Goal: Task Accomplishment & Management: Manage account settings

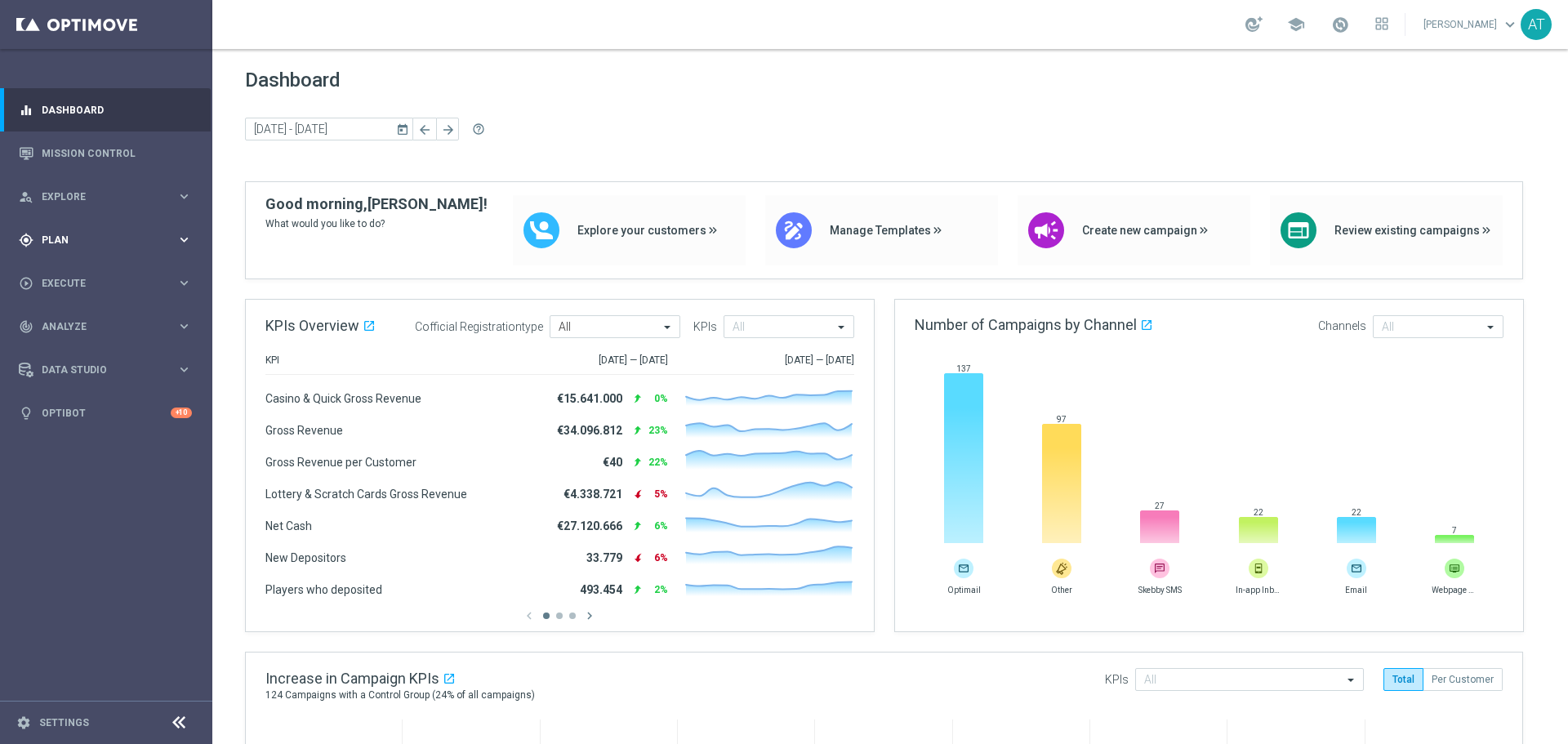
click at [134, 227] on div "gps_fixed Plan keyboard_arrow_right" at bounding box center [105, 239] width 211 height 44
click at [113, 323] on span "Templates" at bounding box center [102, 322] width 117 height 10
click at [89, 351] on link "Optimail" at bounding box center [110, 347] width 119 height 13
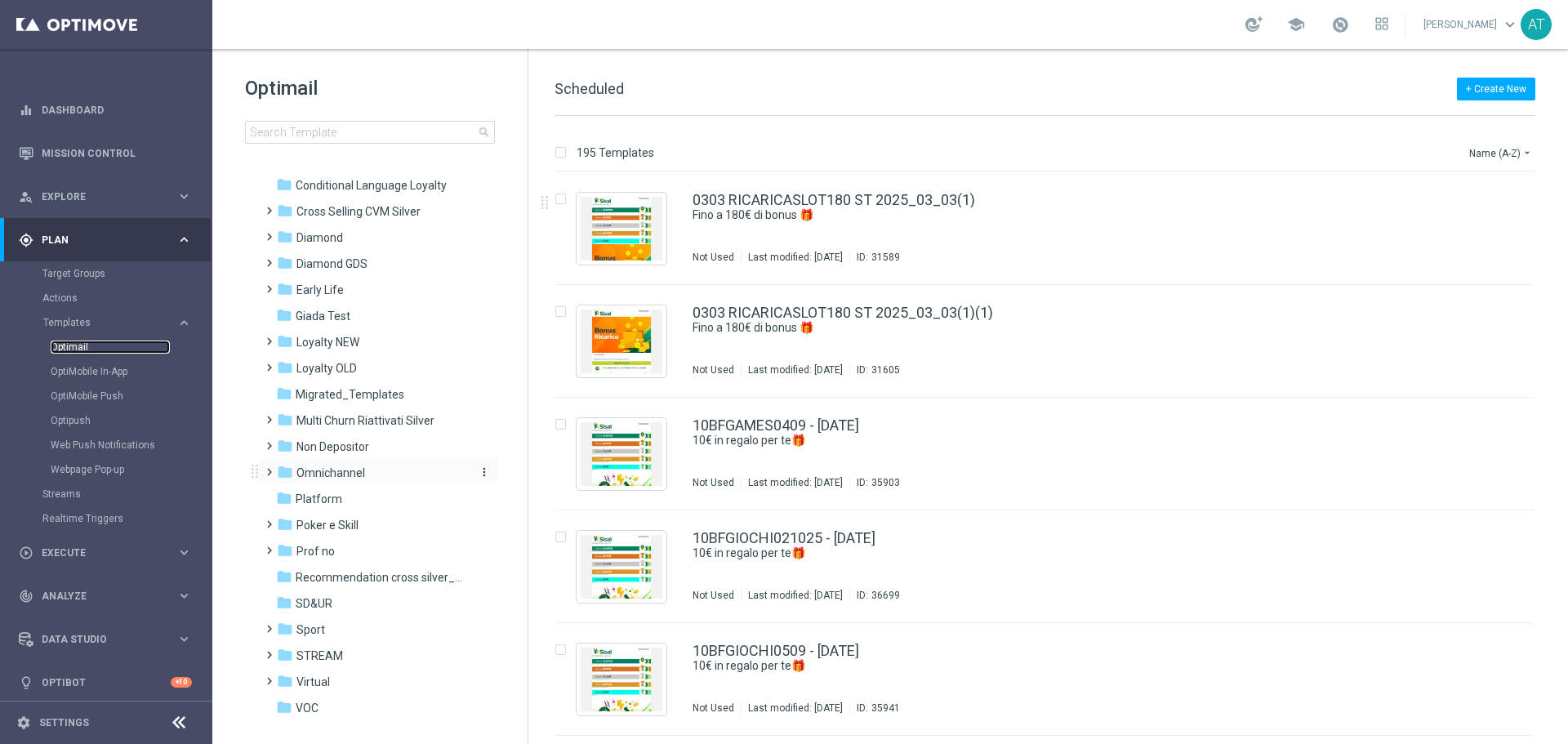
scroll to position [158, 0]
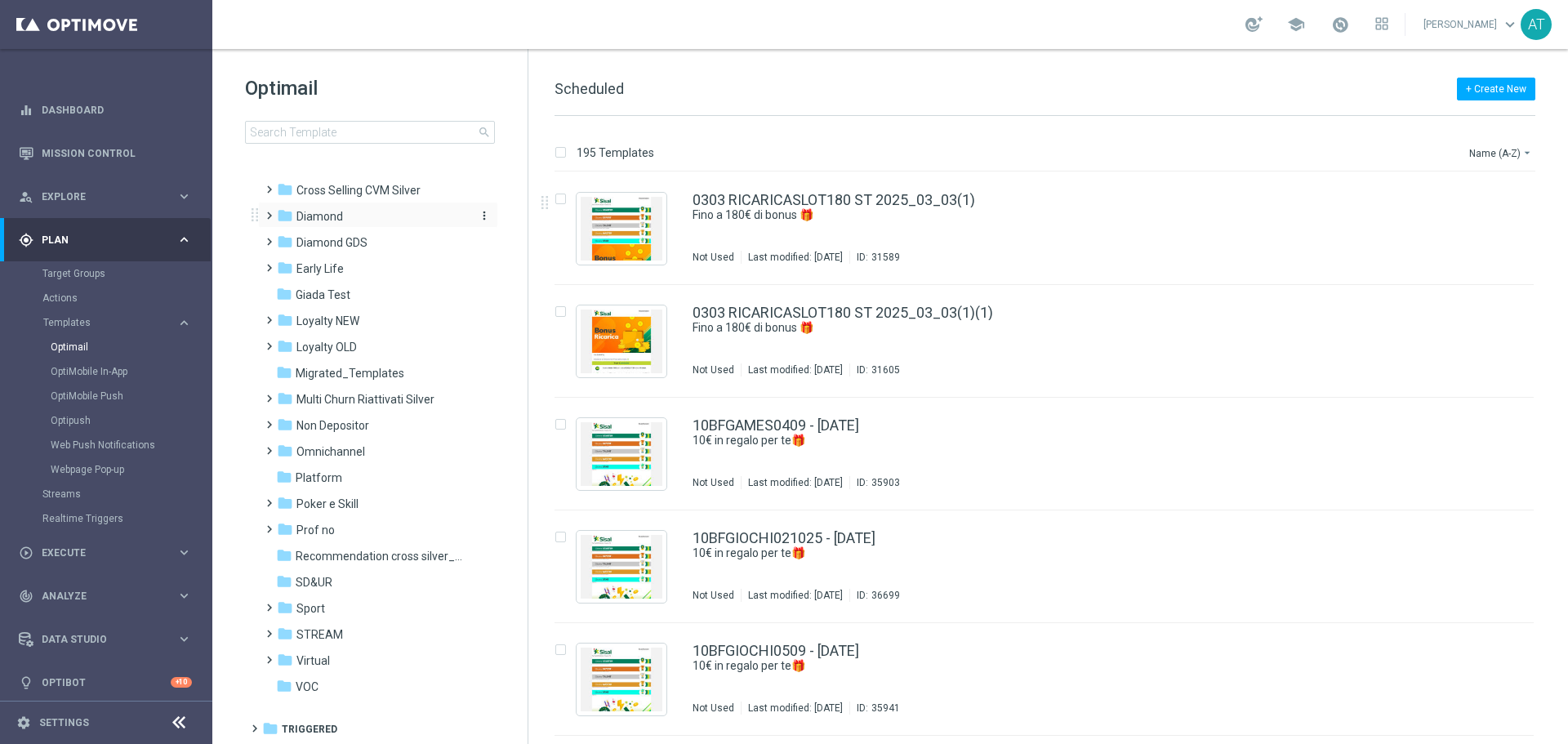
click at [276, 221] on icon "folder" at bounding box center [285, 216] width 17 height 17
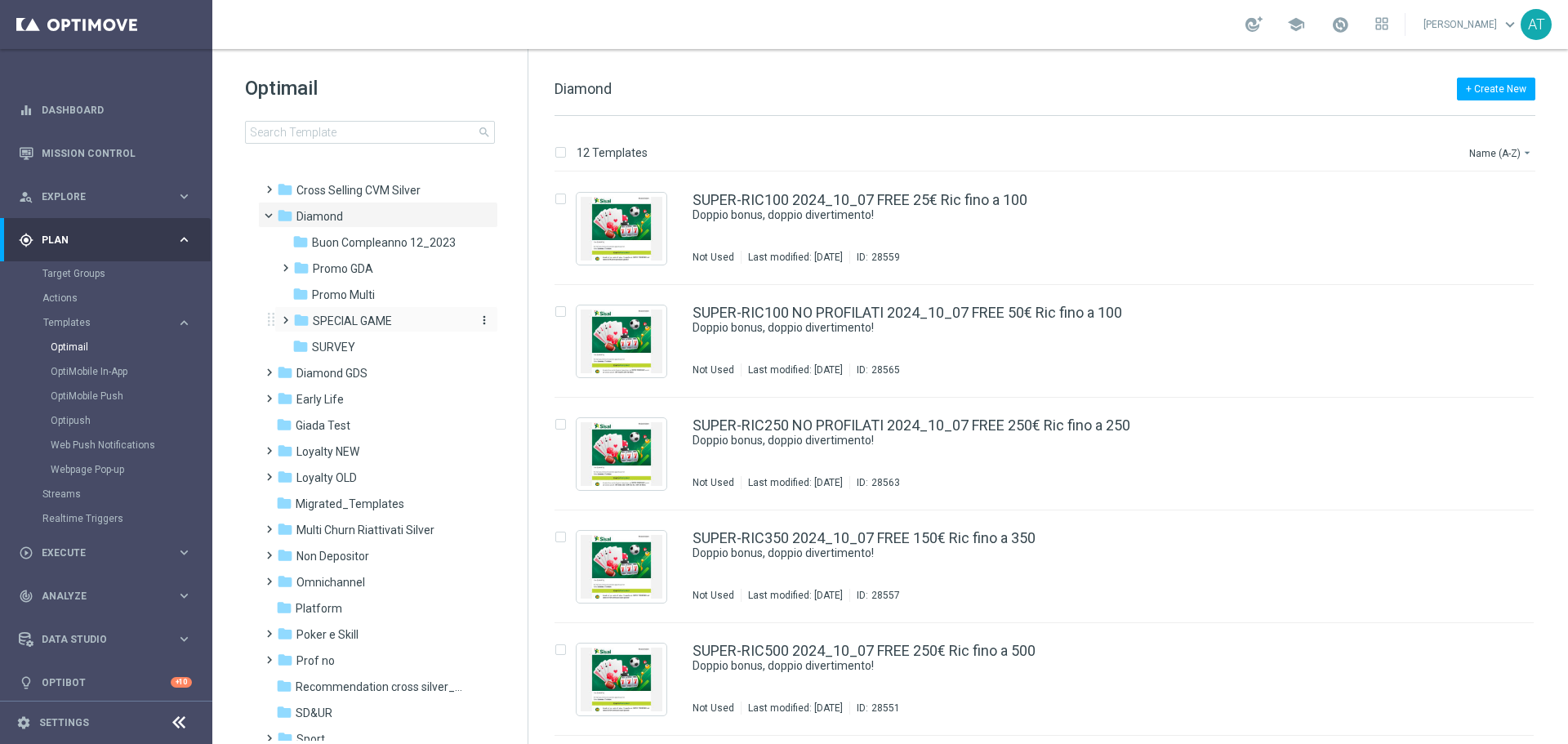
click at [377, 317] on span "SPECIAL GAME" at bounding box center [352, 321] width 79 height 15
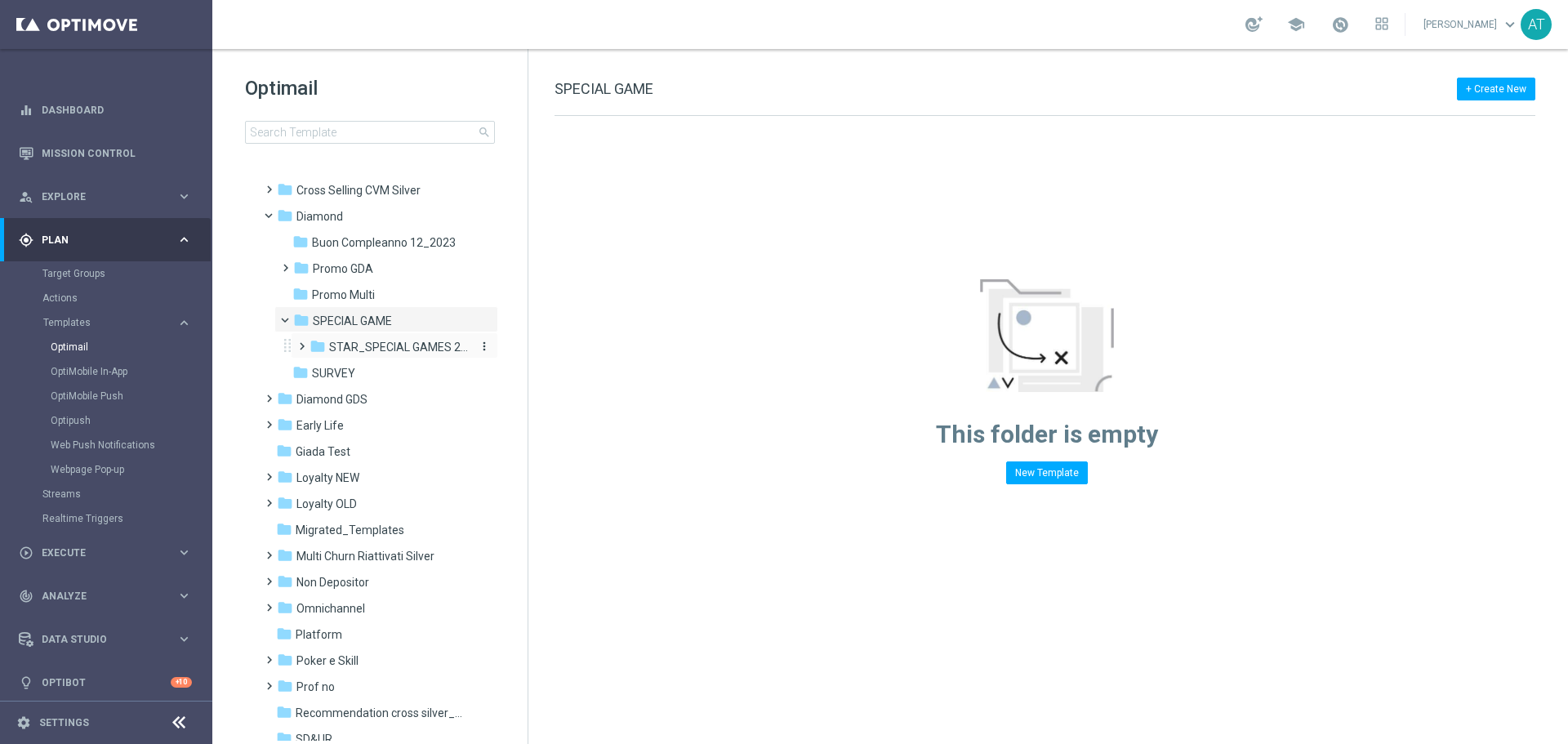
click at [367, 340] on span "STAR_SPECIAL GAMES 2025" at bounding box center [399, 347] width 140 height 15
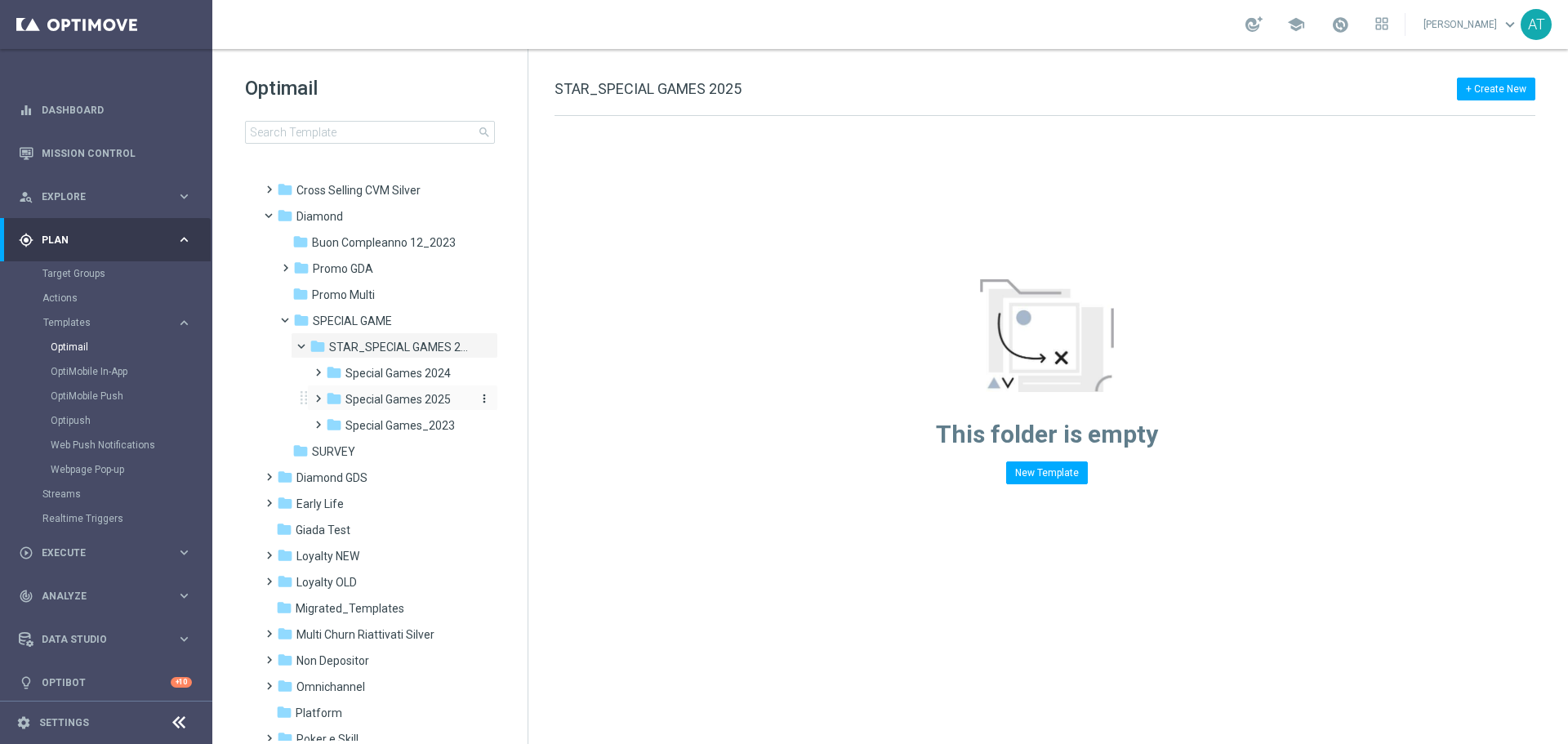
click at [423, 404] on span "Special Games 2025" at bounding box center [398, 399] width 106 height 15
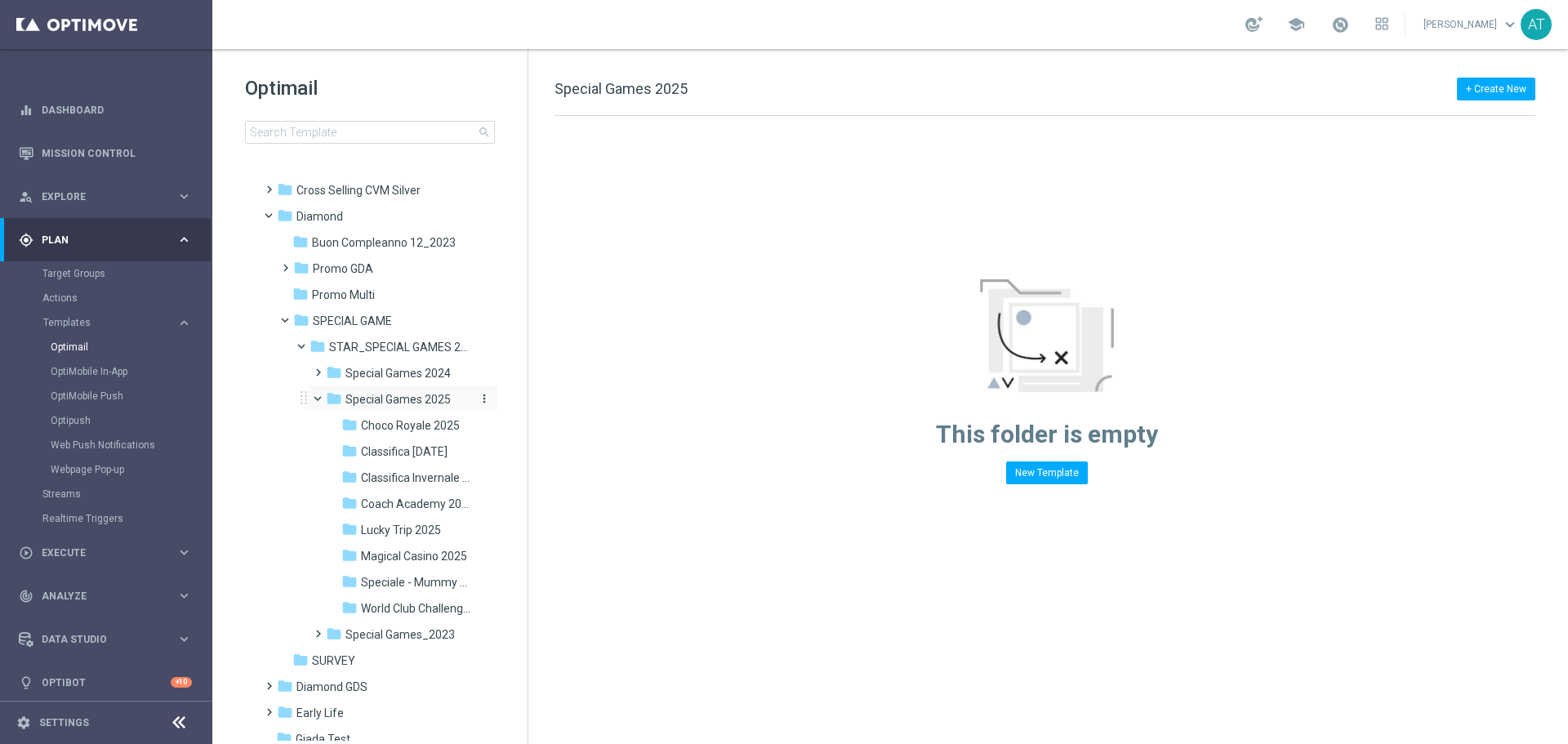
click at [480, 401] on icon "more_vert" at bounding box center [484, 398] width 13 height 13
click at [553, 382] on span "New Folder" at bounding box center [548, 379] width 50 height 13
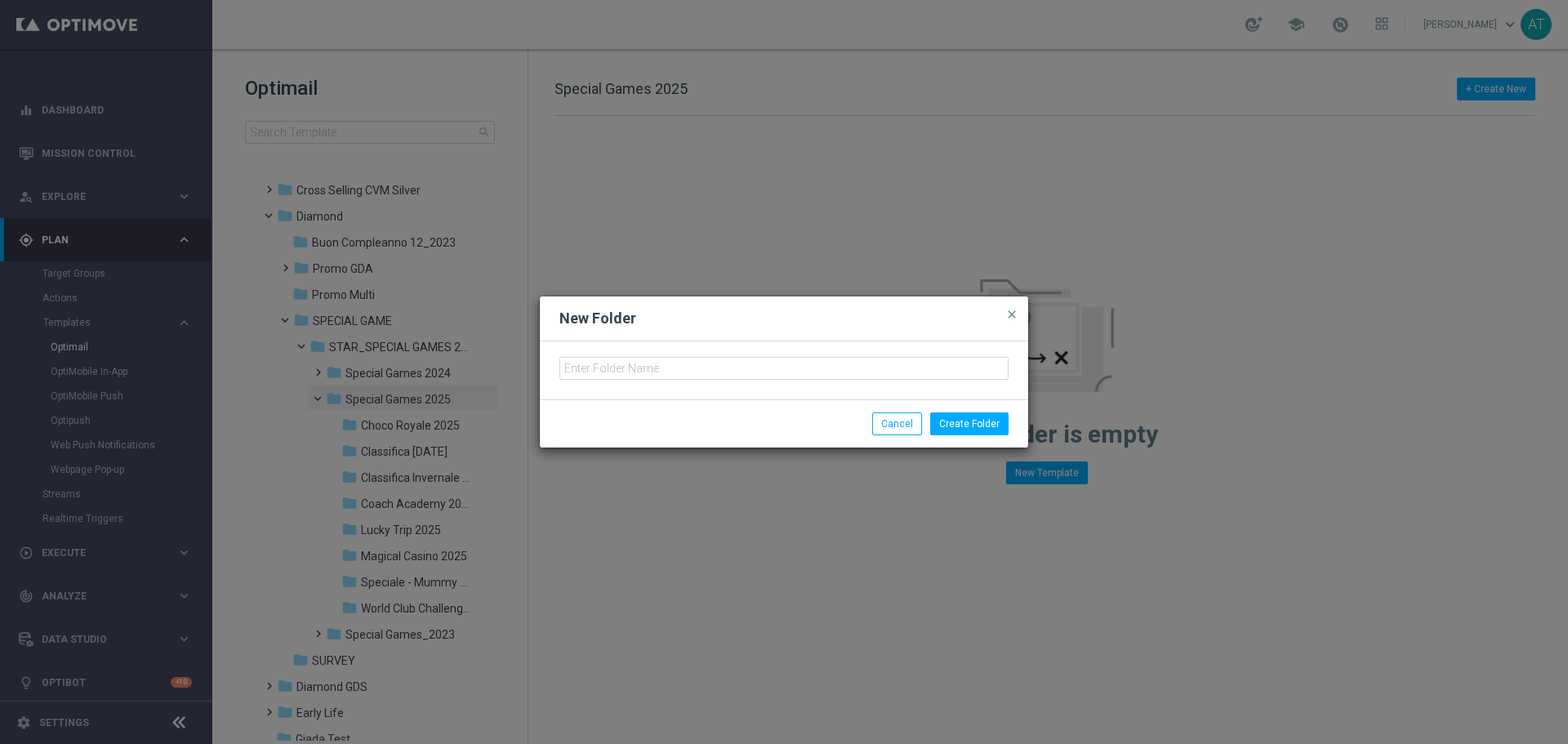
click at [600, 378] on div at bounding box center [784, 370] width 488 height 58
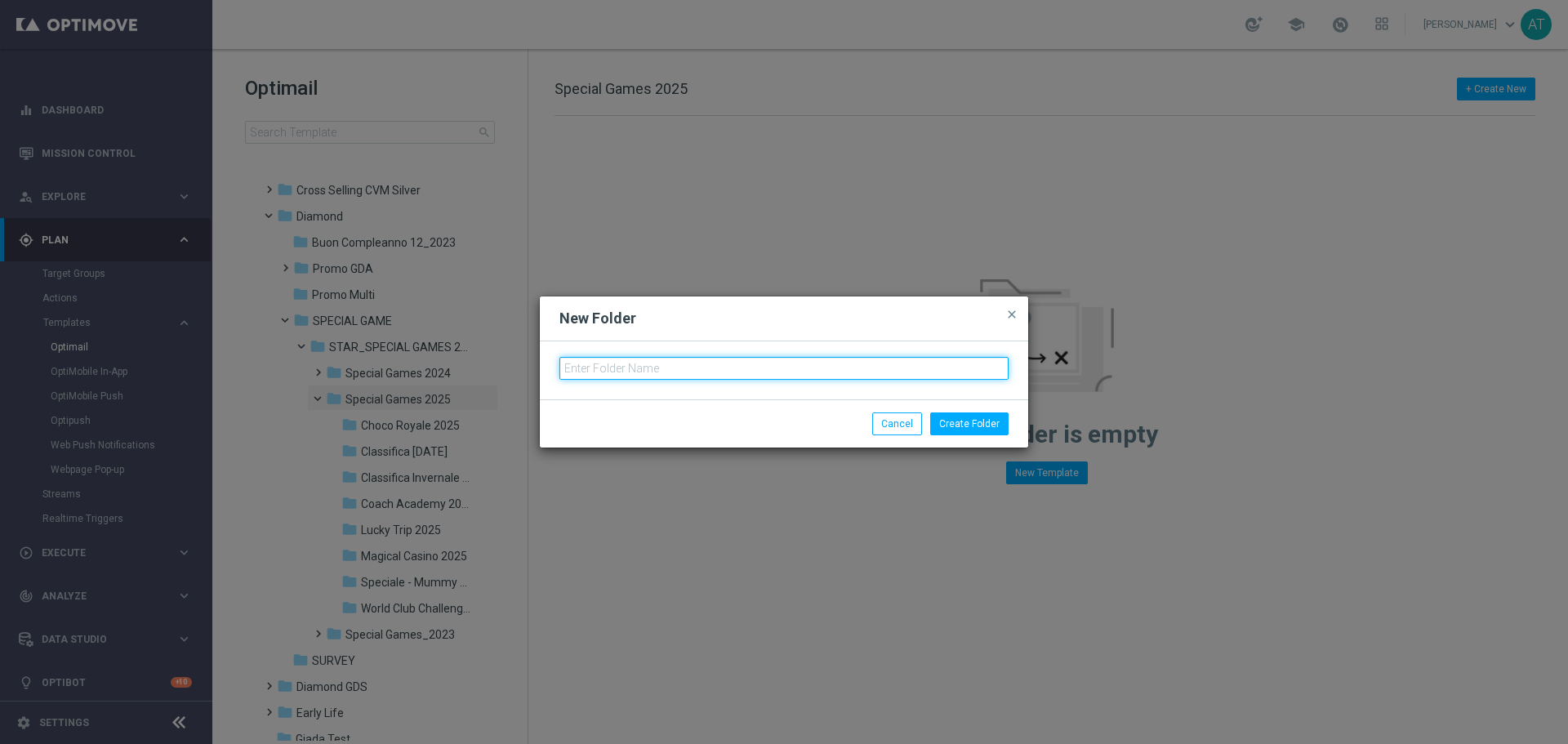
click at [606, 374] on input "text" at bounding box center [784, 368] width 449 height 23
type input "Monster Land 2025"
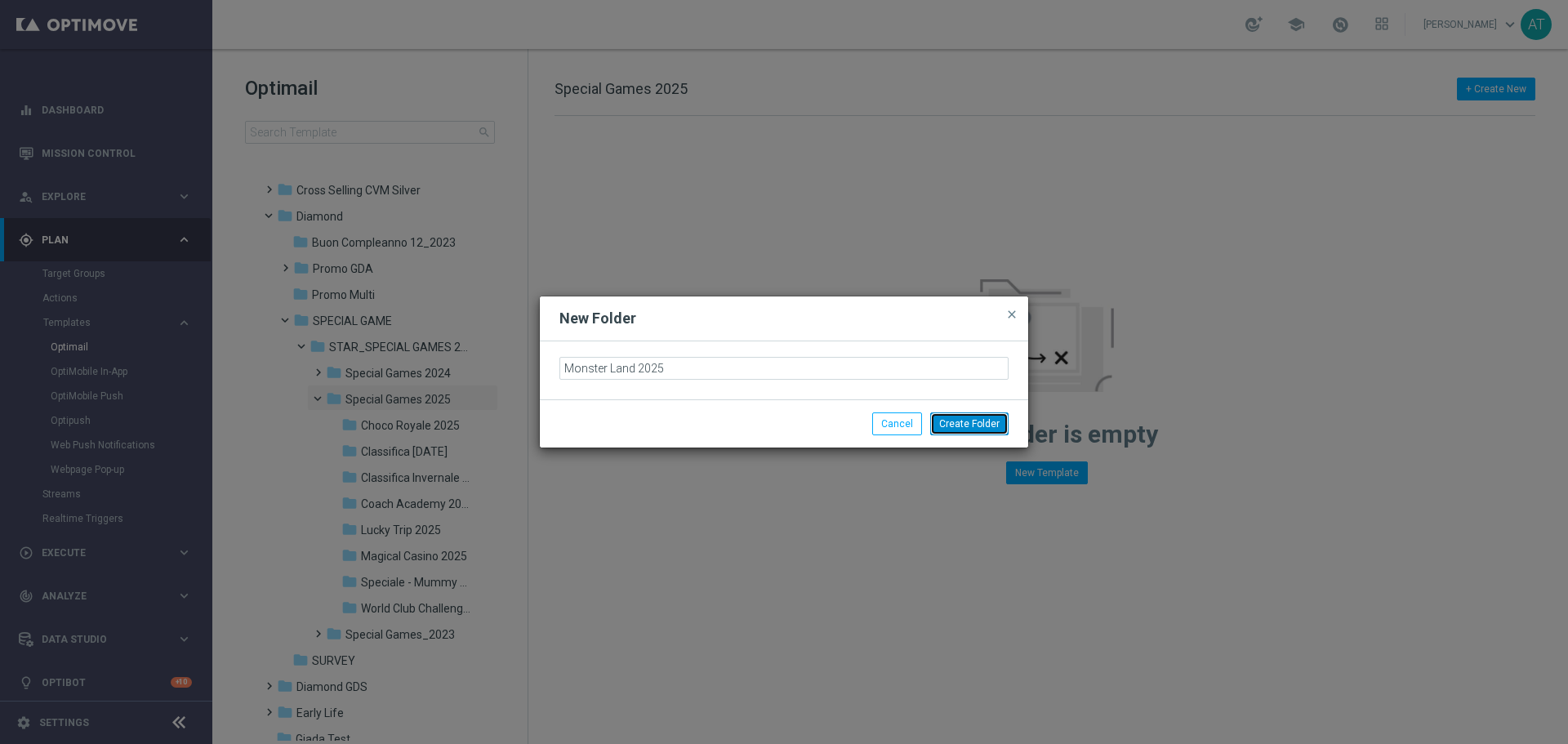
click at [958, 424] on button "Create Folder" at bounding box center [969, 423] width 78 height 23
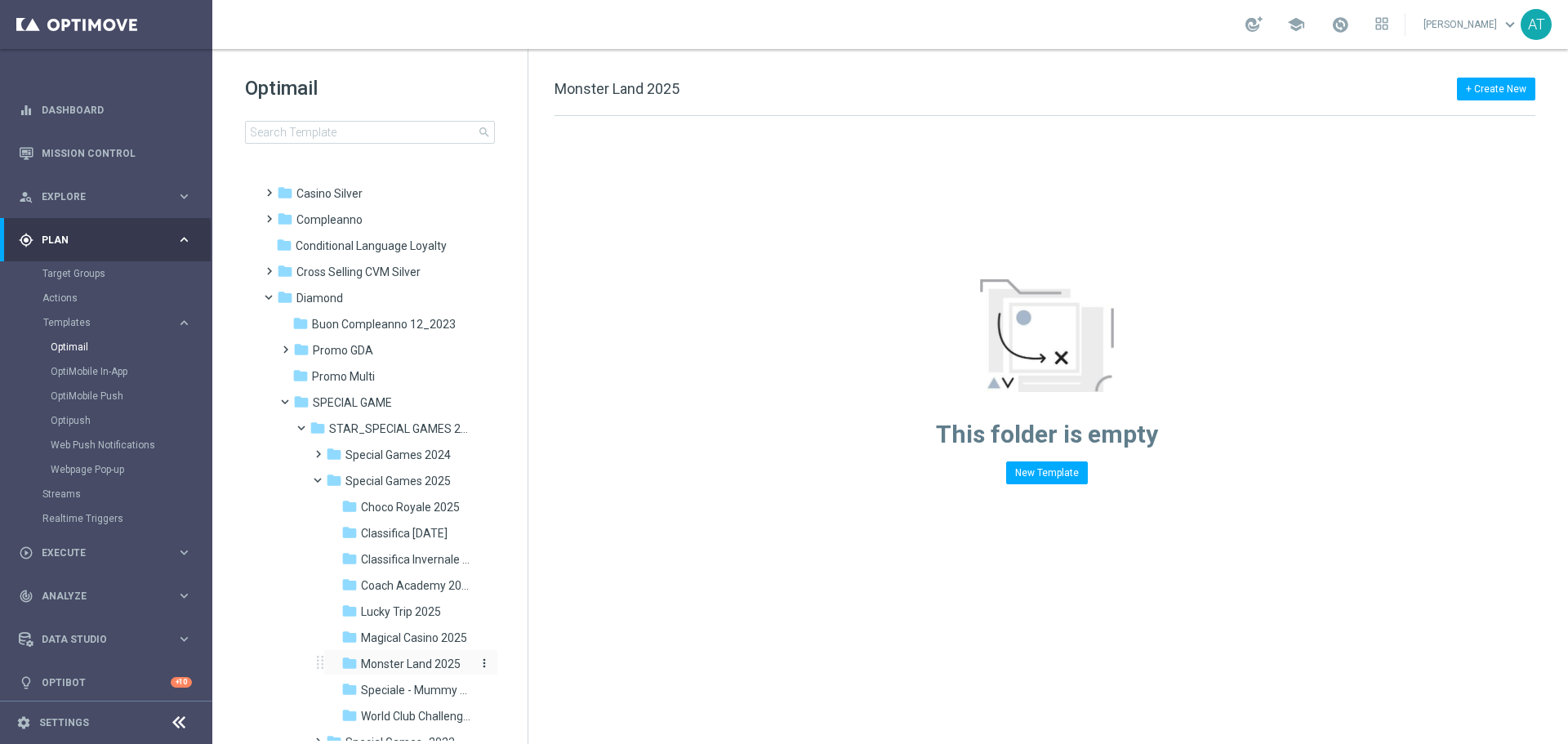
scroll to position [158, 0]
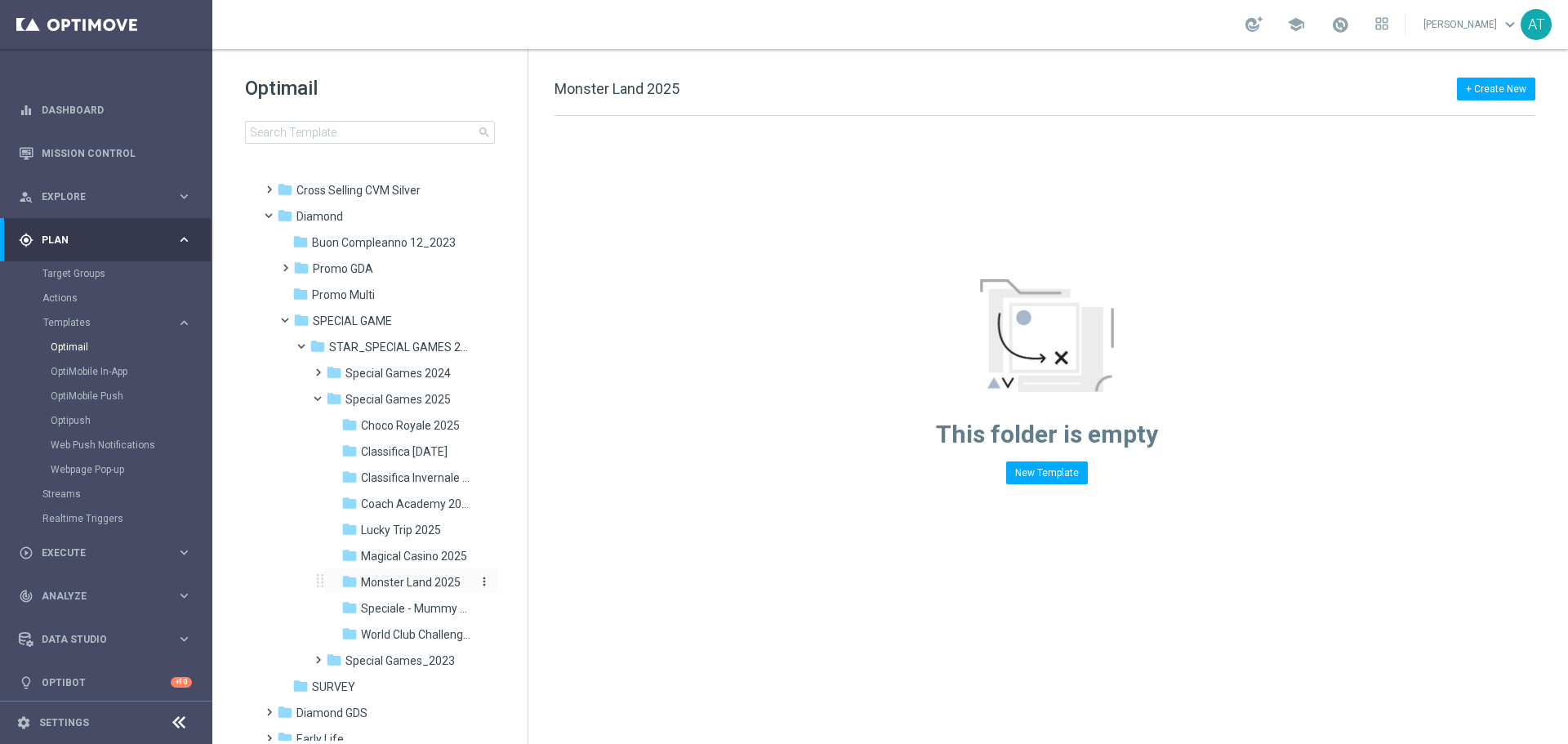
click at [431, 574] on div "folder Monster Land 2025" at bounding box center [407, 583] width 133 height 19
click at [431, 498] on span "Coach Academy 2025" at bounding box center [417, 504] width 111 height 15
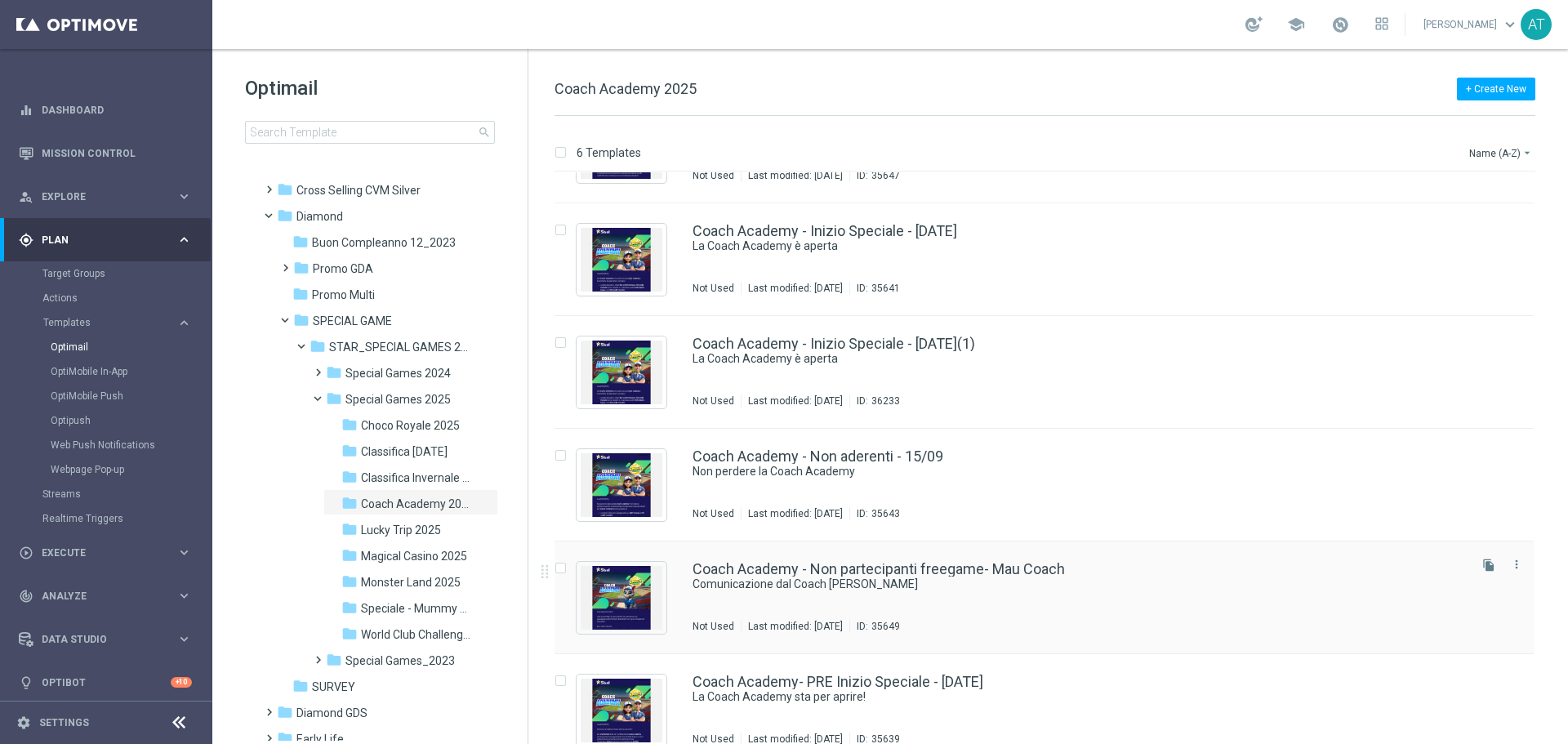
scroll to position [105, 0]
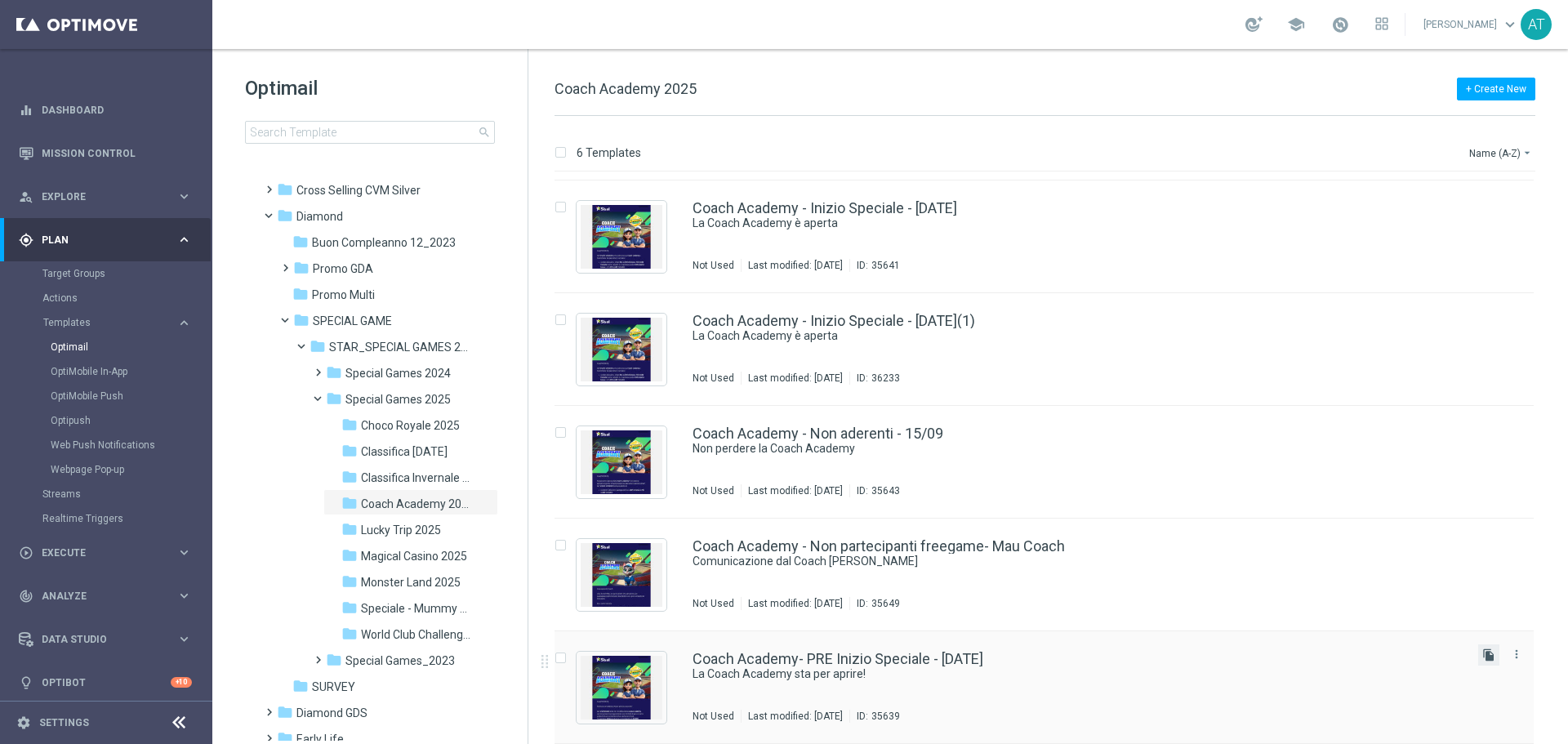
click at [1482, 657] on icon "file_copy" at bounding box center [1488, 655] width 13 height 13
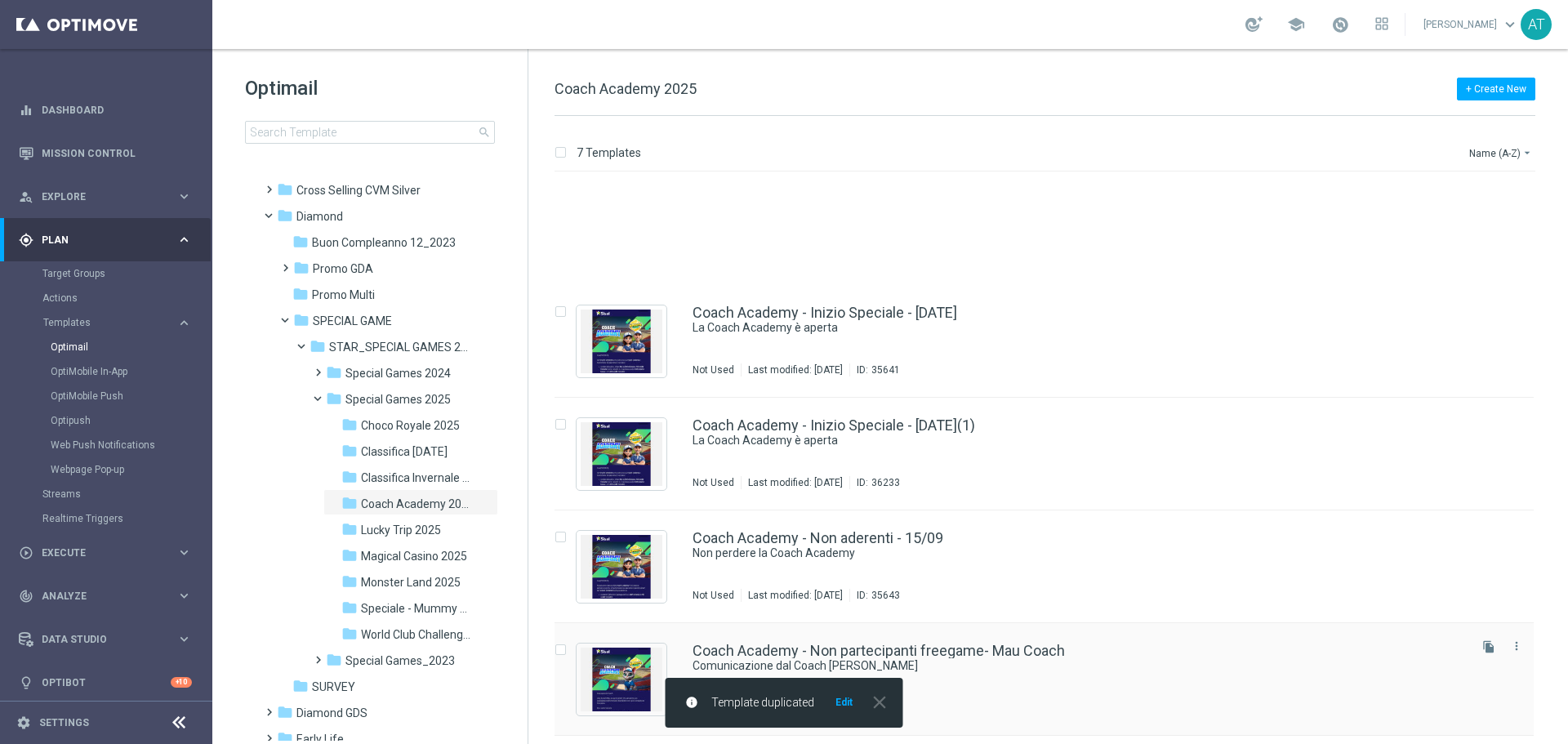
scroll to position [217, 0]
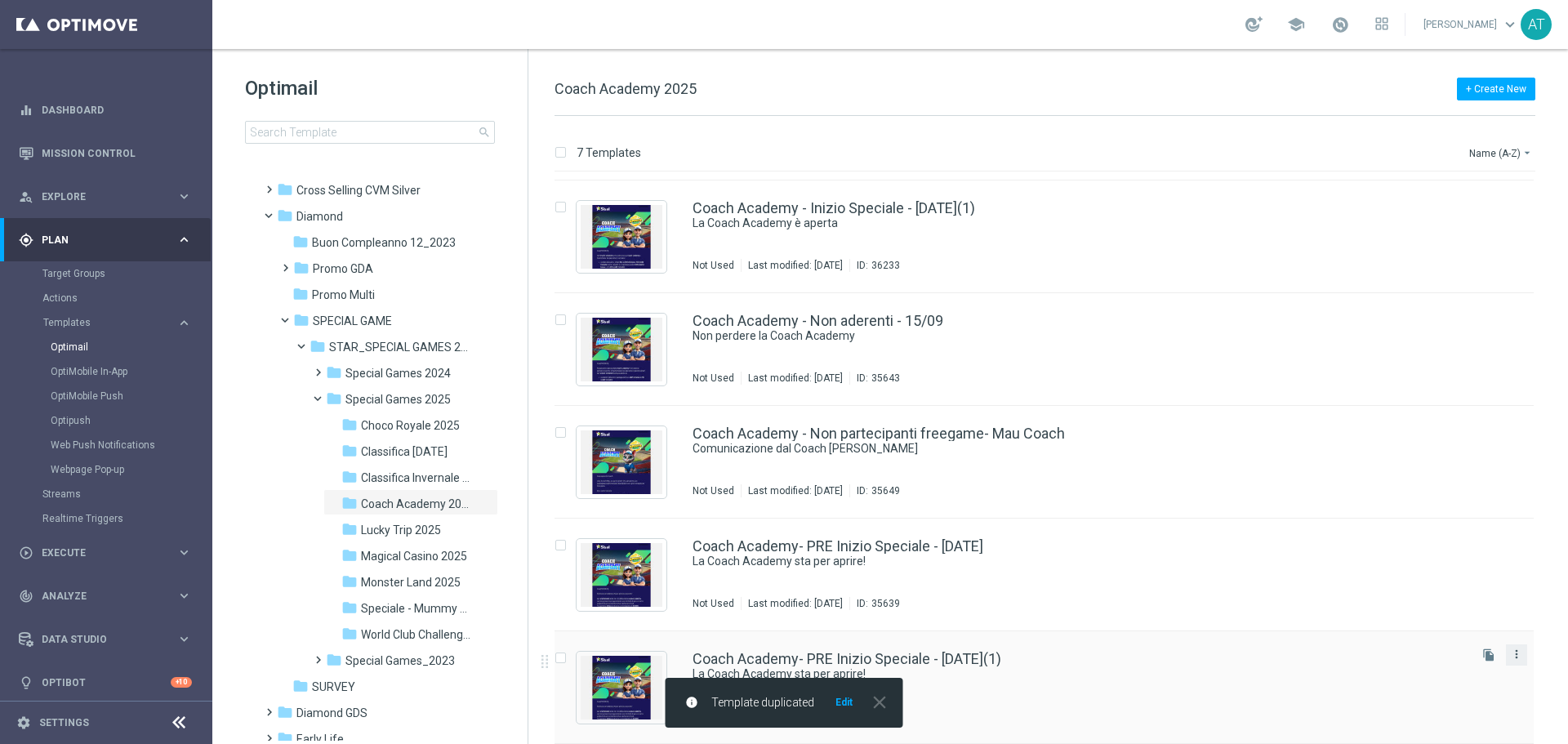
click at [1517, 653] on icon "more_vert" at bounding box center [1516, 654] width 13 height 13
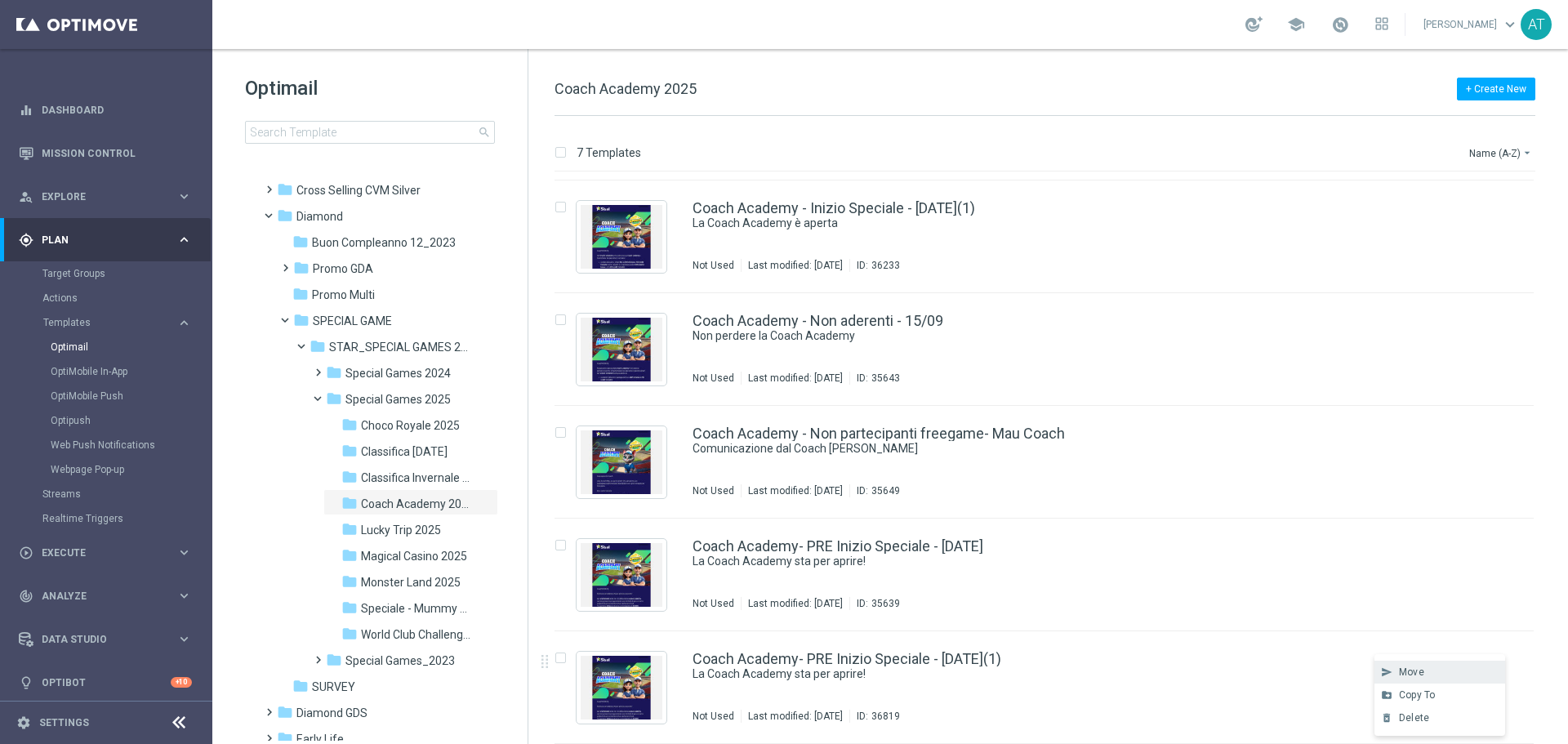
click at [1422, 669] on span "Move" at bounding box center [1410, 672] width 25 height 11
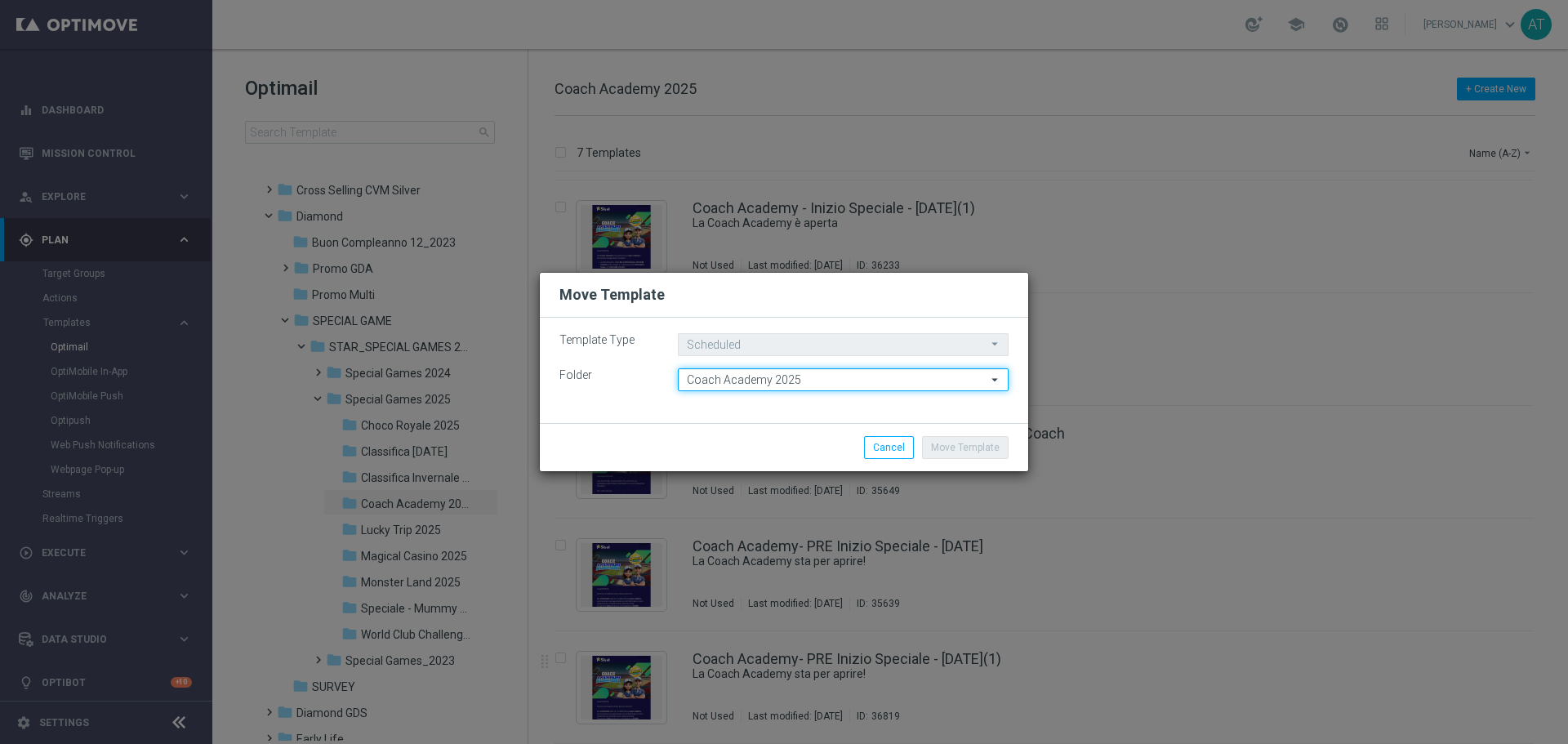
click at [855, 391] on input "Coach Academy 2025" at bounding box center [842, 379] width 330 height 23
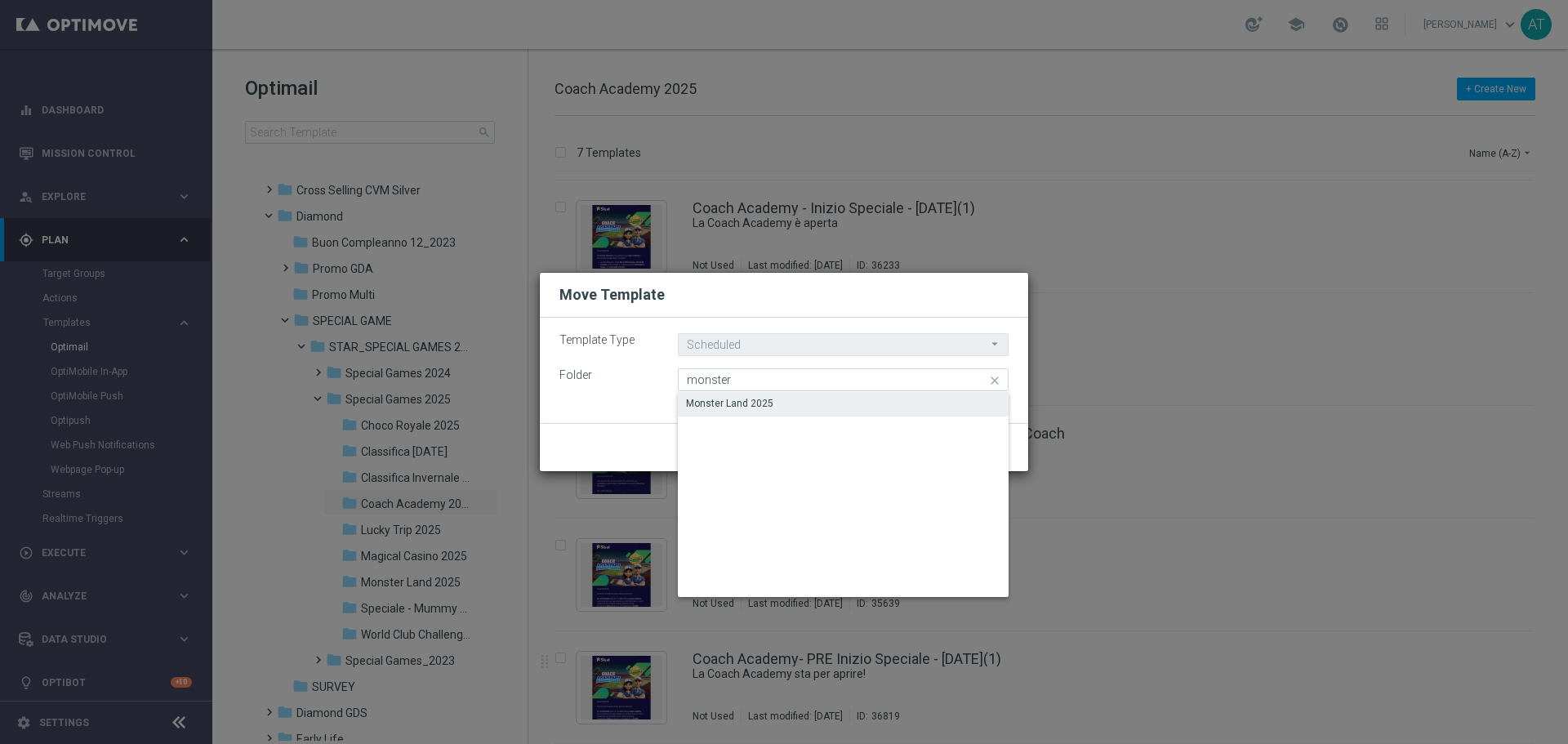
click at [791, 399] on div "Monster Land 2025" at bounding box center [842, 403] width 330 height 23
type input "Monster Land 2025"
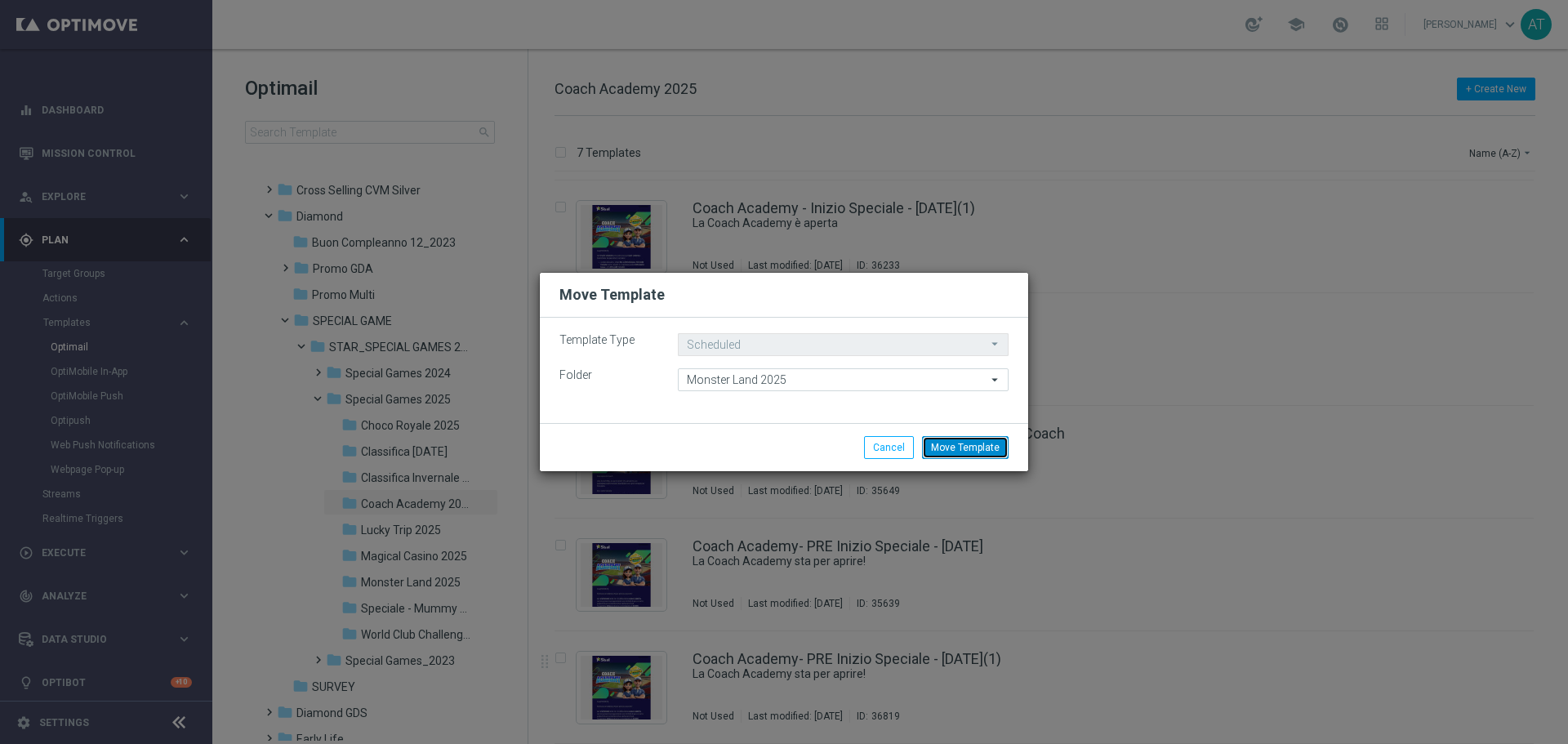
click at [983, 448] on button "Move Template" at bounding box center [964, 447] width 86 height 23
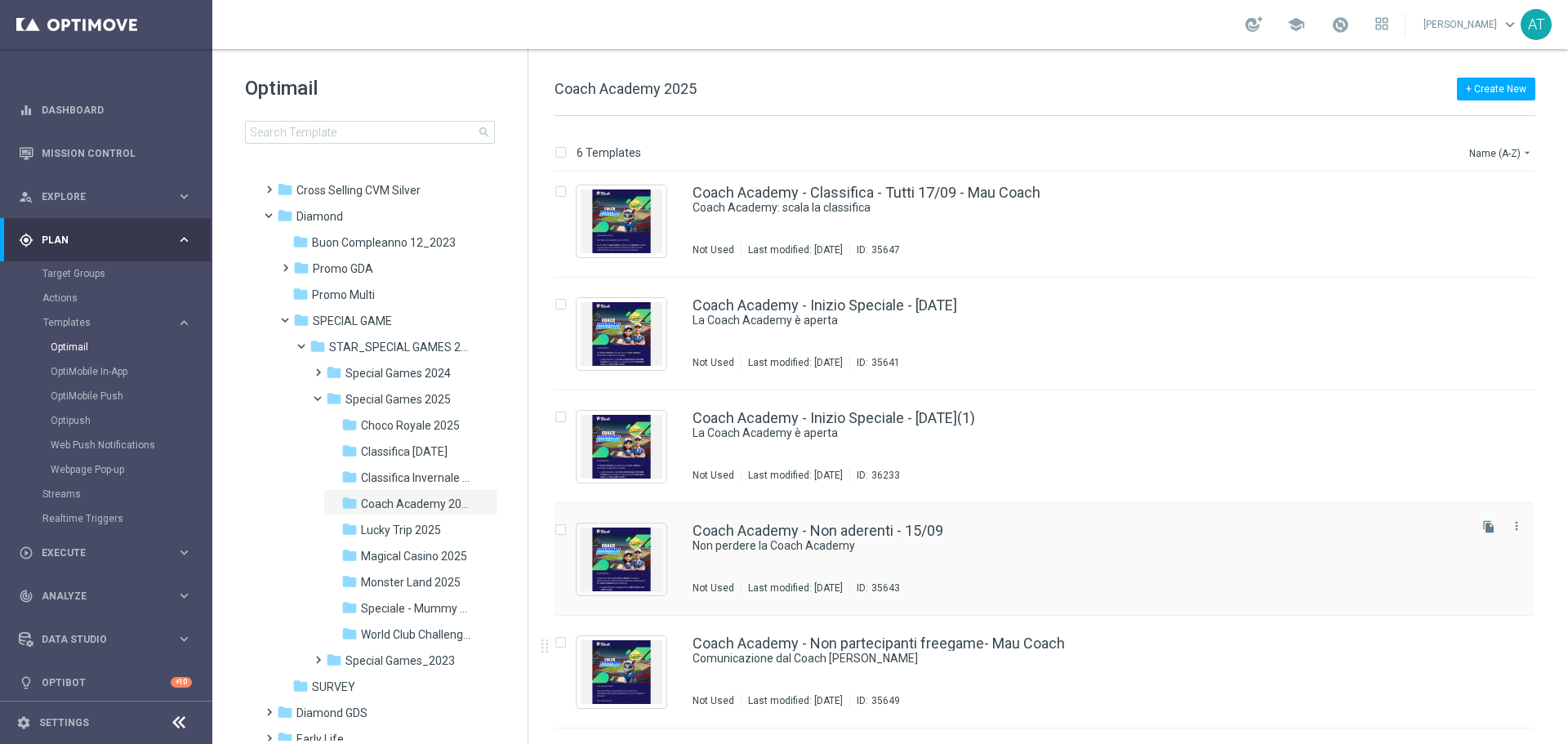
scroll to position [0, 0]
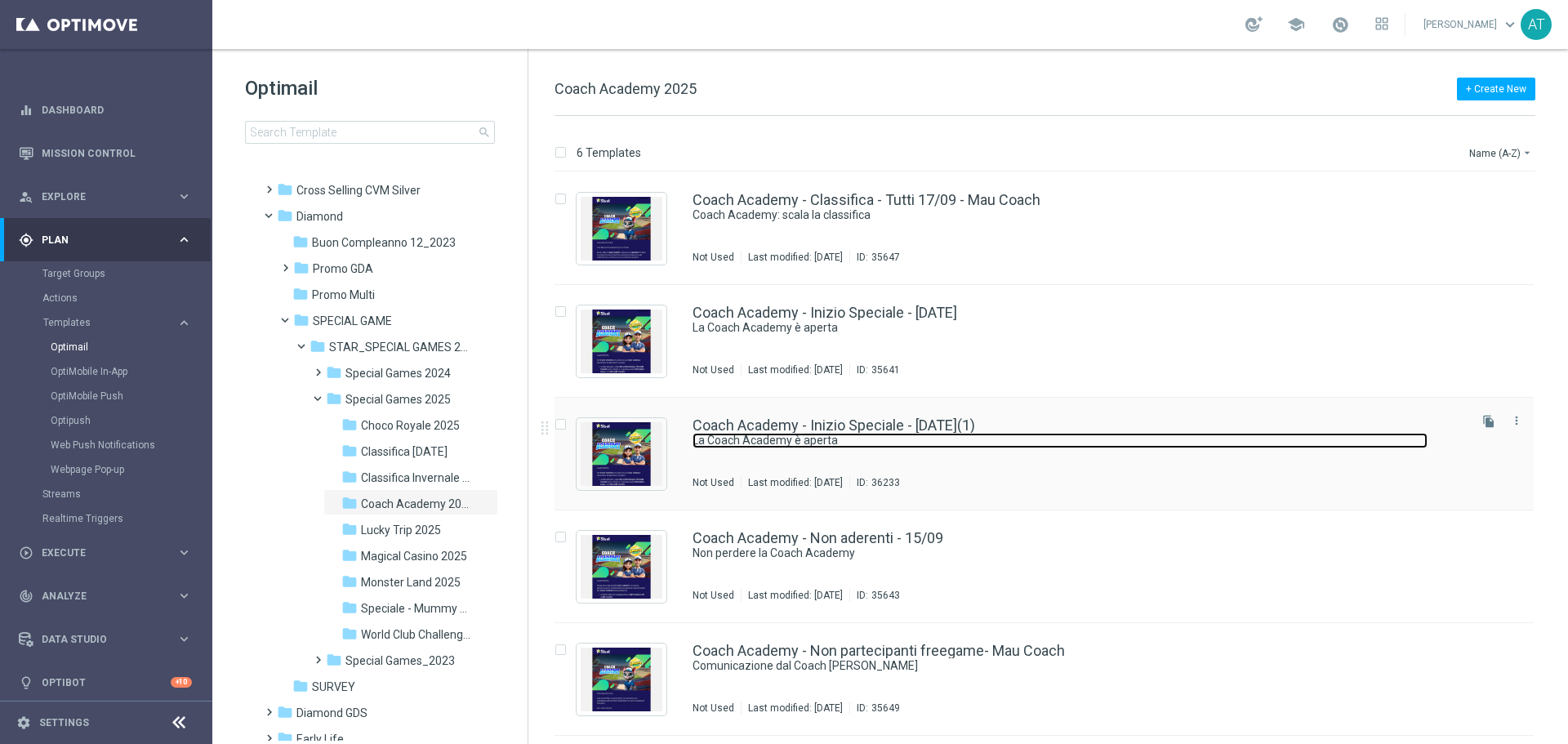
click at [1124, 433] on link "La Coach Academy è aperta" at bounding box center [1060, 440] width 735 height 16
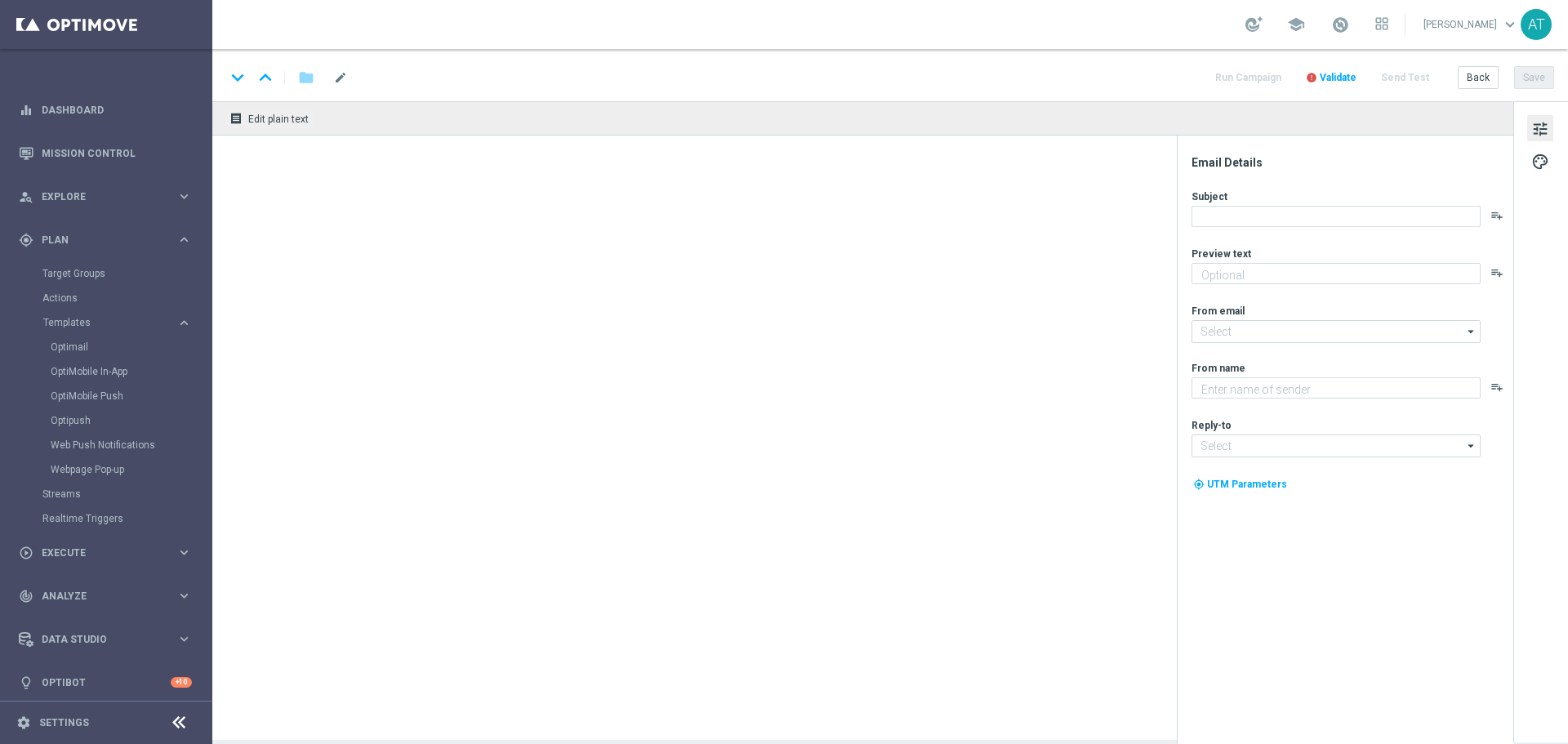
type textarea "Mettiti alla prova e ottieni bonus esclusivi"
type textarea "Sisal"
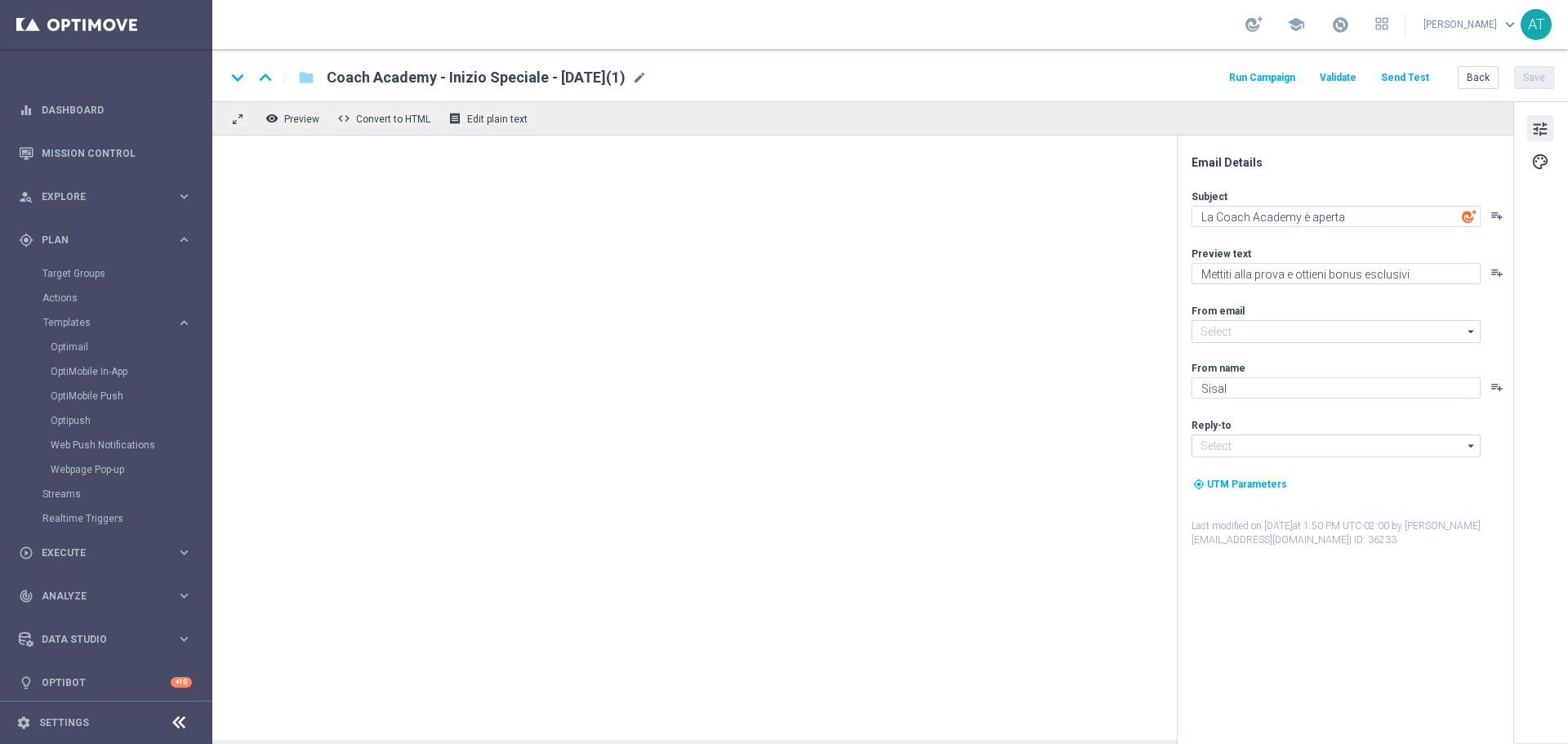
type input "[EMAIL_ADDRESS][DOMAIN_NAME]"
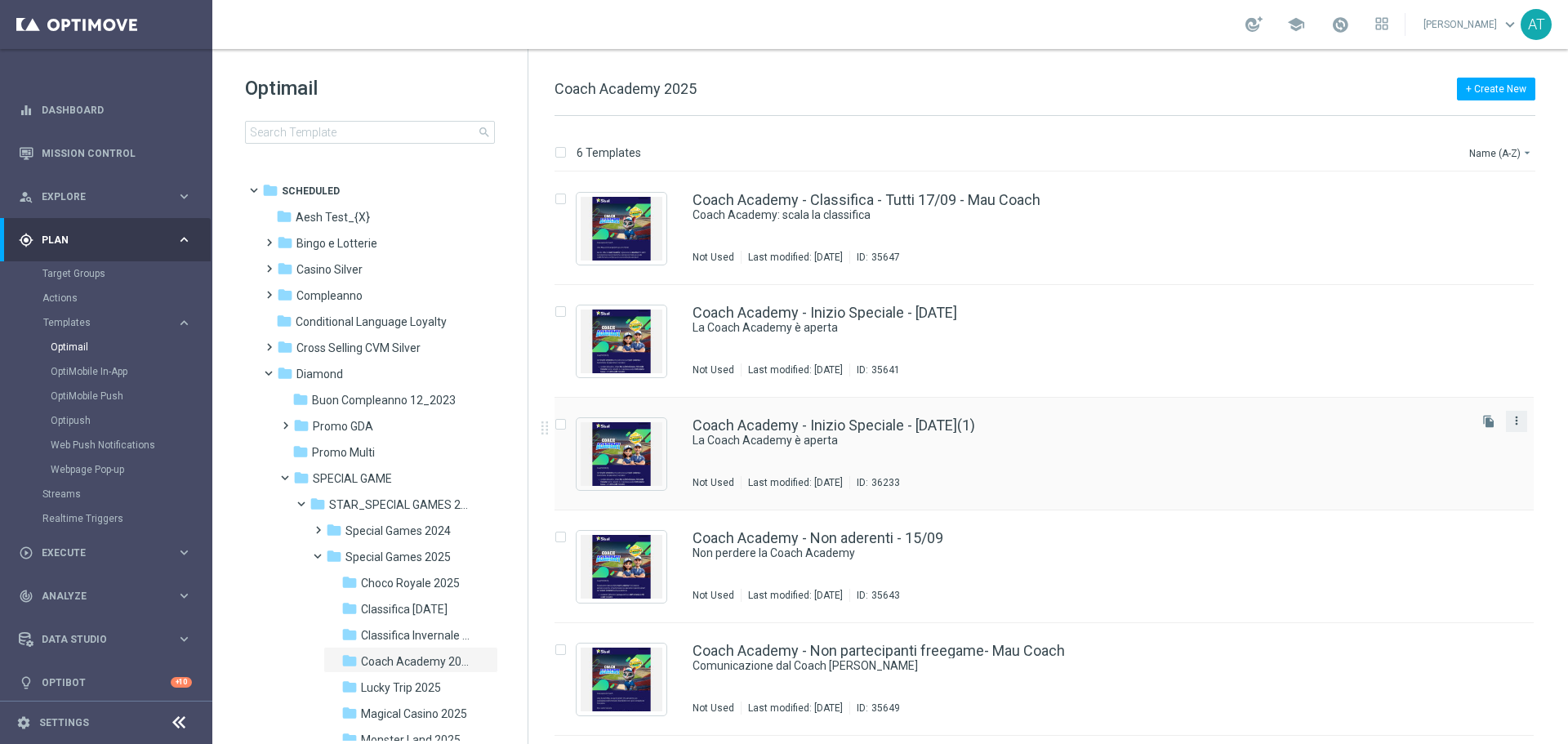
click at [1510, 425] on icon "more_vert" at bounding box center [1516, 420] width 13 height 13
click at [1451, 445] on div "send Move" at bounding box center [1439, 438] width 131 height 23
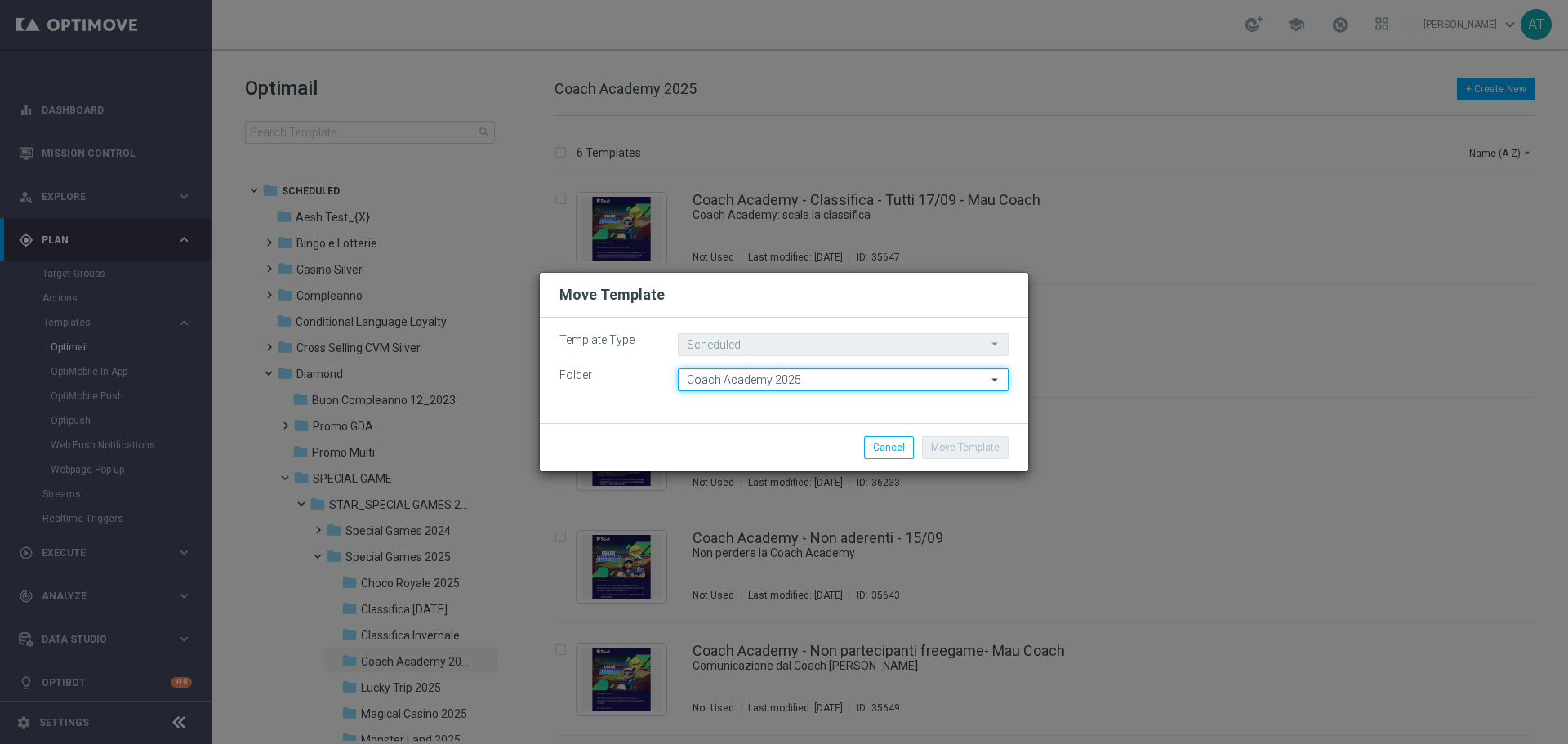
click at [877, 377] on input "Coach Academy 2025" at bounding box center [842, 379] width 330 height 23
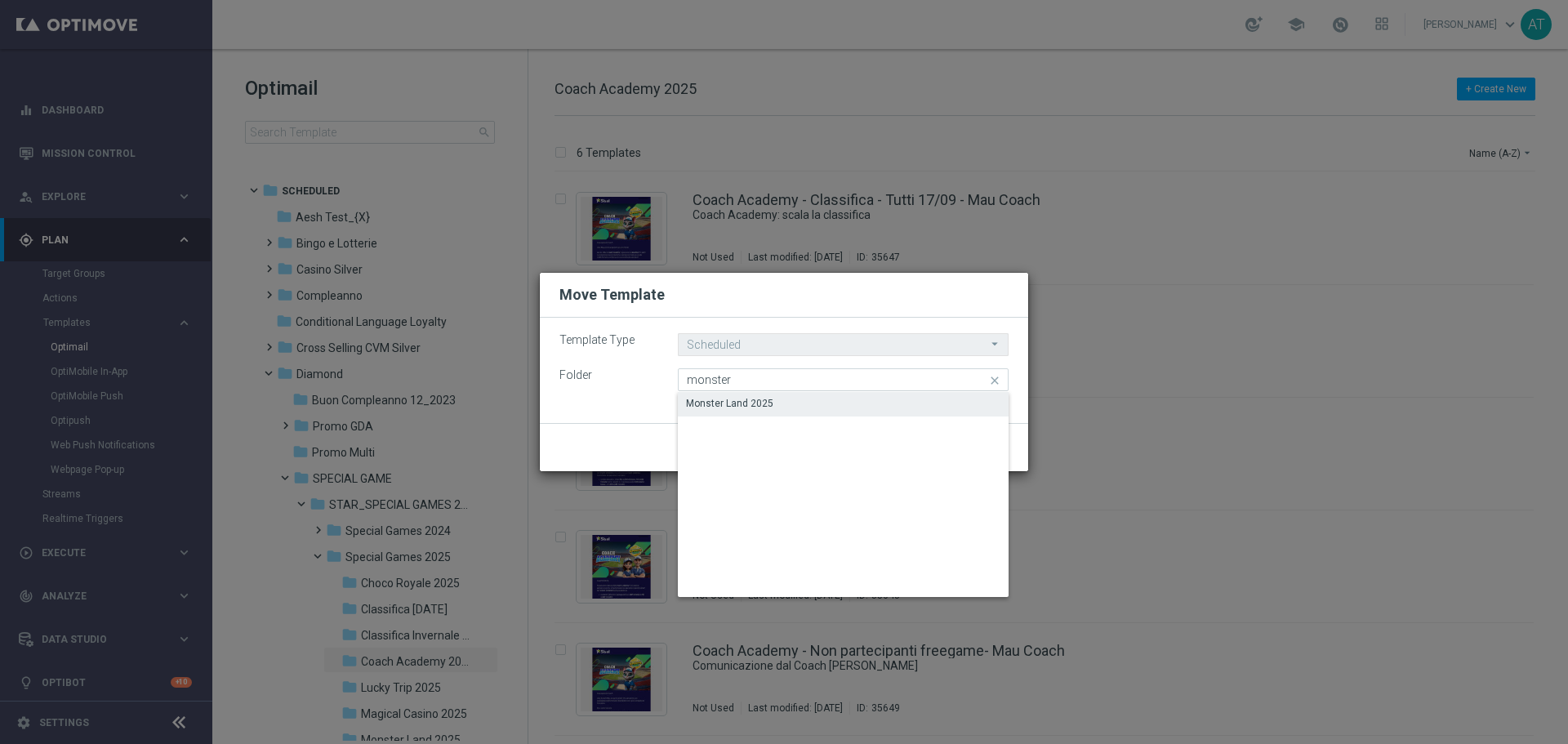
click at [833, 393] on div "Monster Land 2025" at bounding box center [842, 403] width 330 height 23
type input "Monster Land 2025"
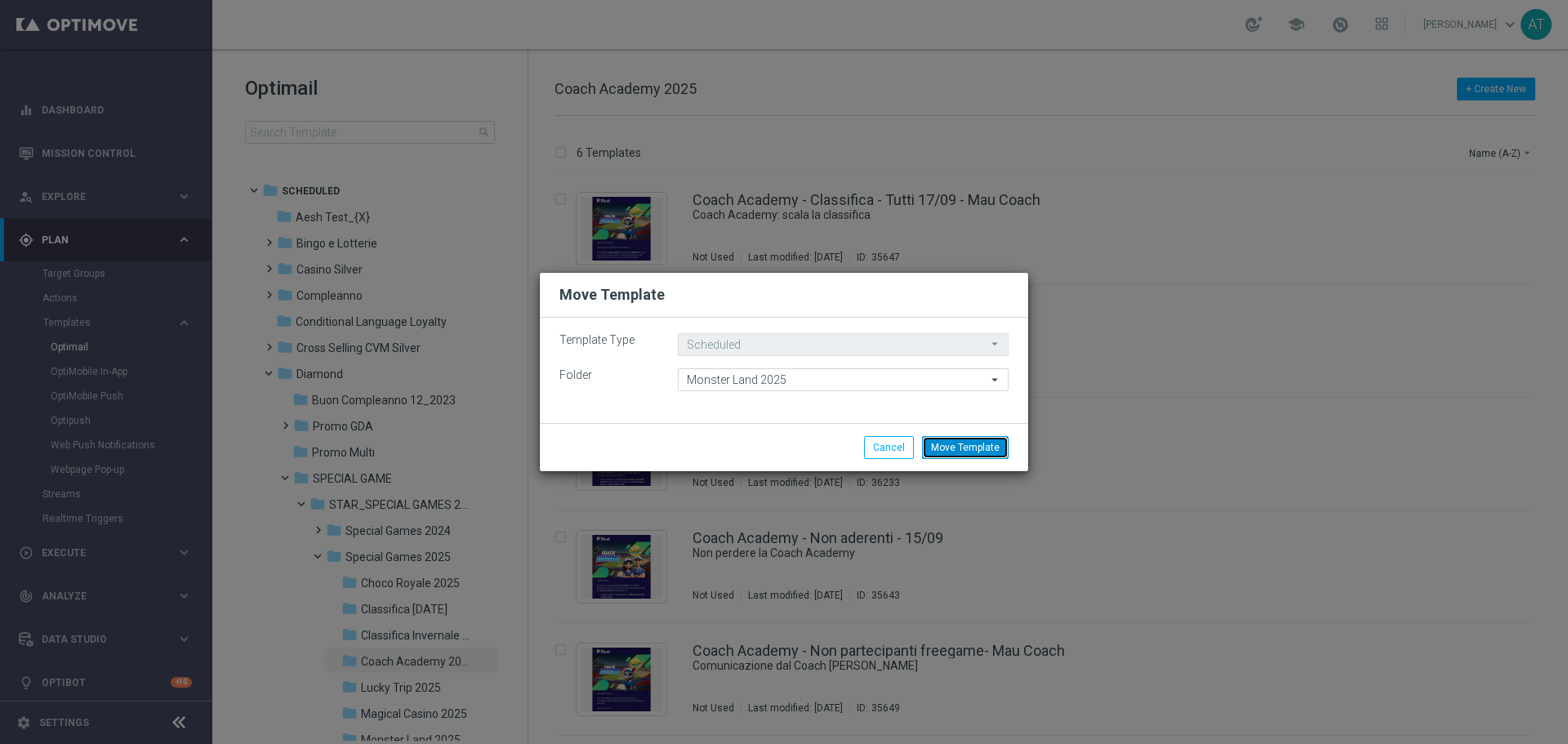
click at [963, 445] on button "Move Template" at bounding box center [964, 447] width 86 height 23
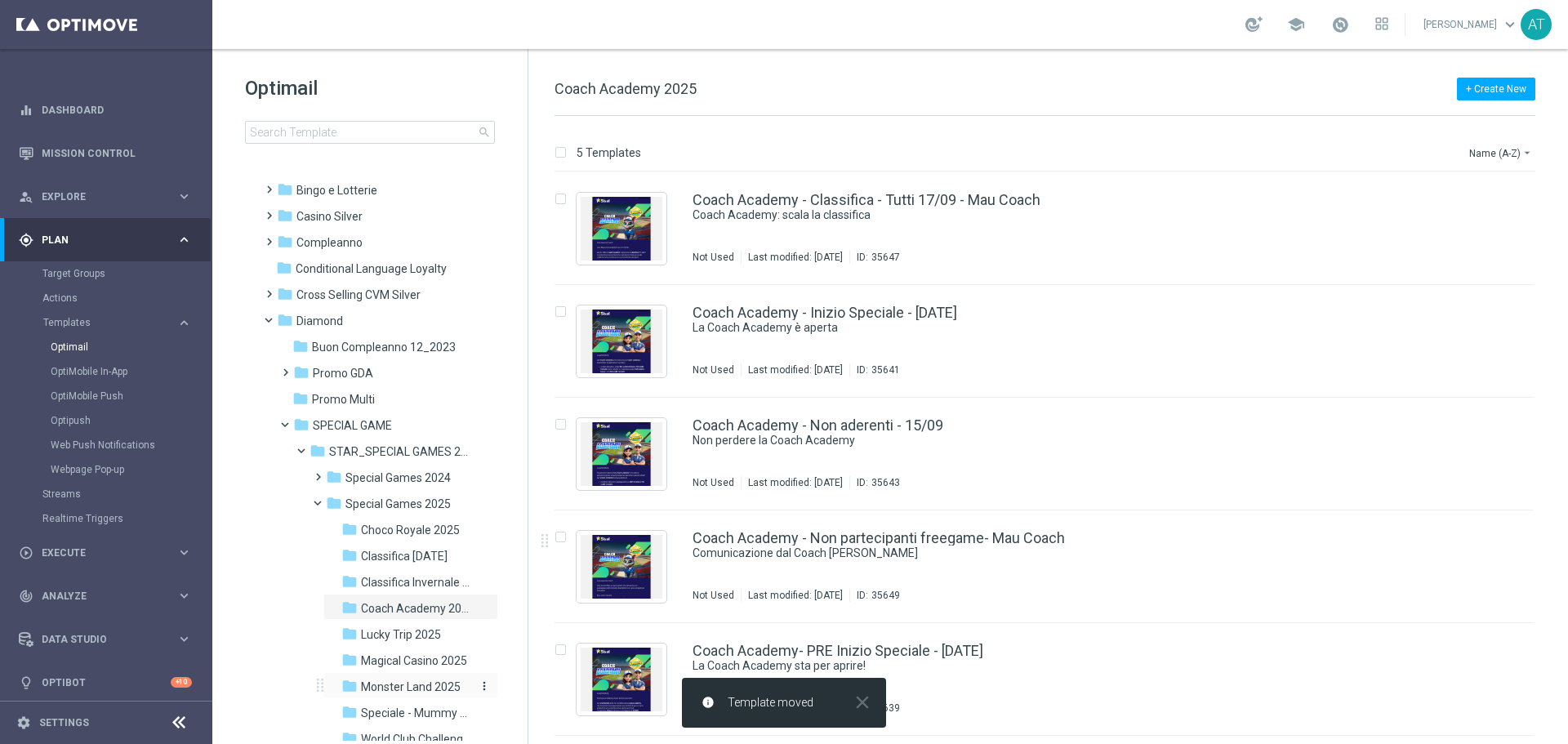
scroll to position [82, 0]
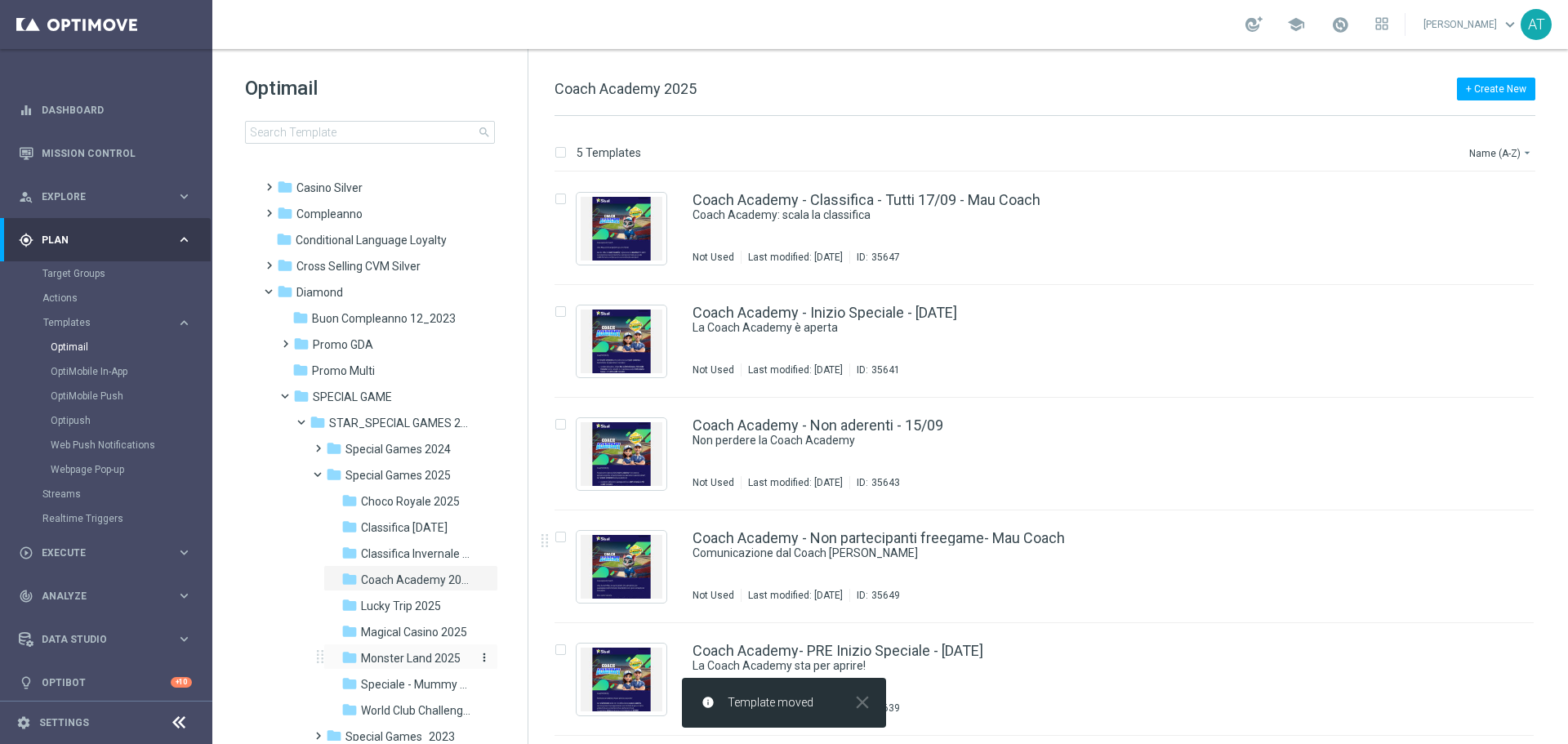
click at [411, 663] on span "Monster Land 2025" at bounding box center [410, 658] width 99 height 15
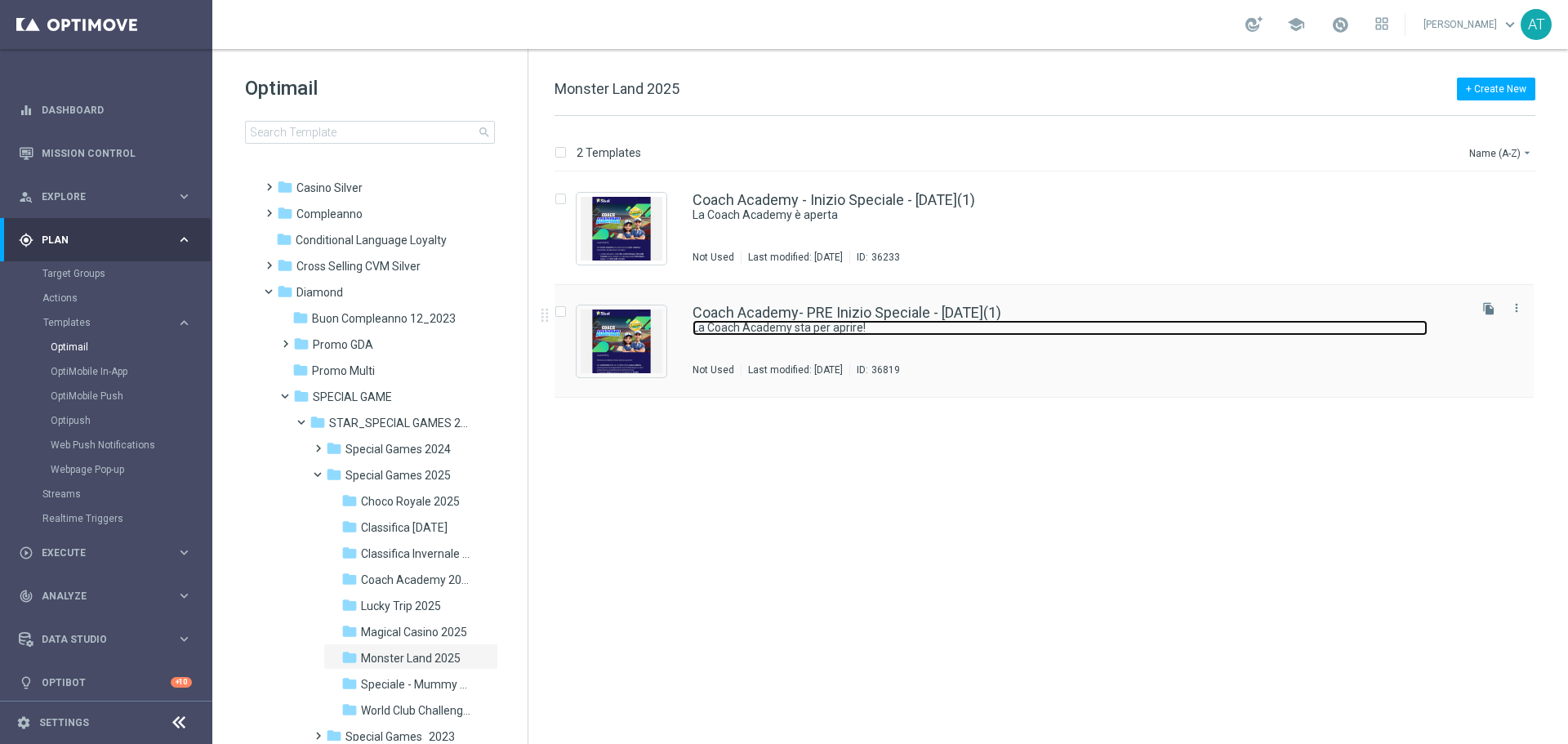
click at [1081, 325] on link "La Coach Academy sta per aprire!" at bounding box center [1060, 327] width 735 height 16
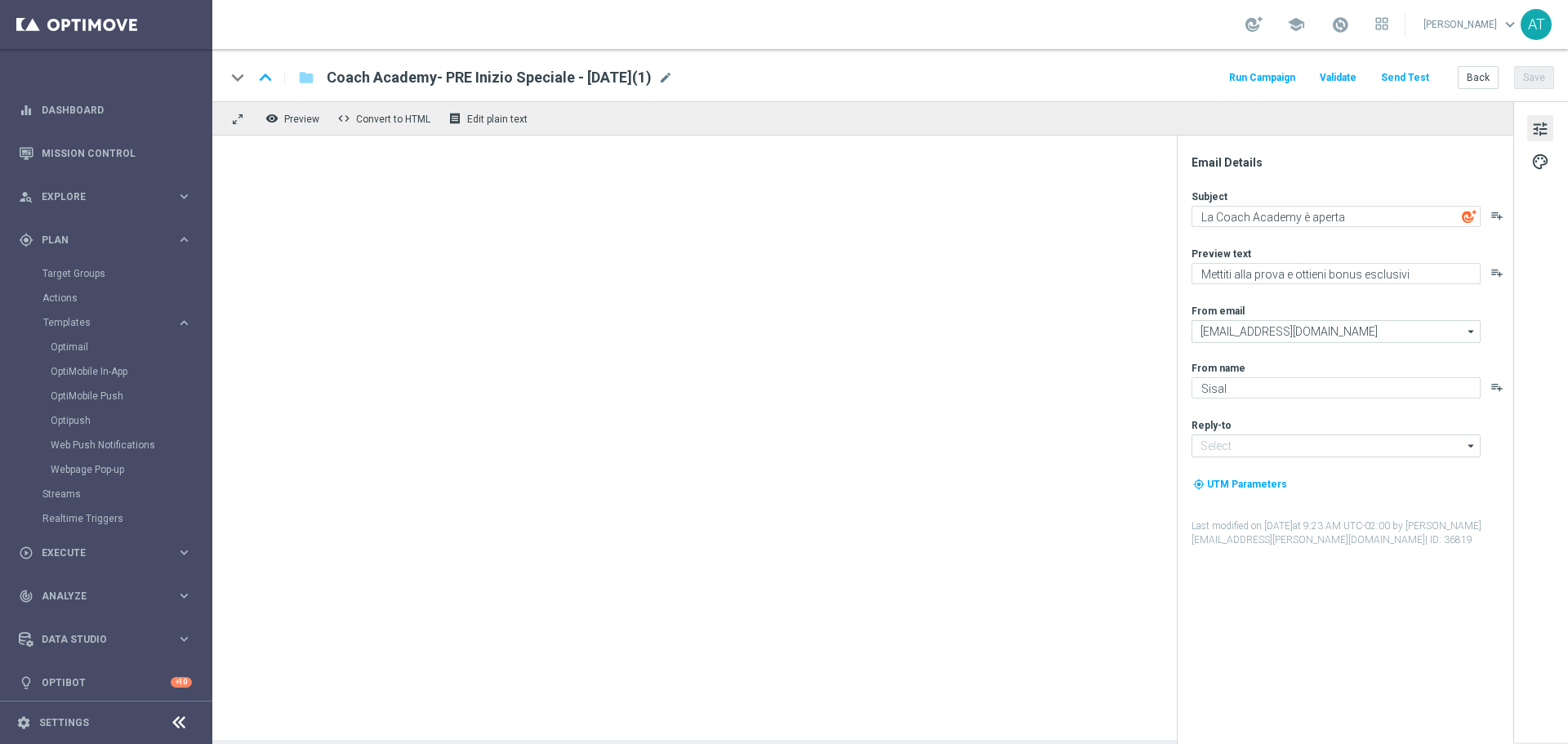
type textarea "La Coach Academy sta per aprire!"
type textarea "Solo i migliori saliranno in classifica"
type input "[EMAIL_ADDRESS][DOMAIN_NAME]"
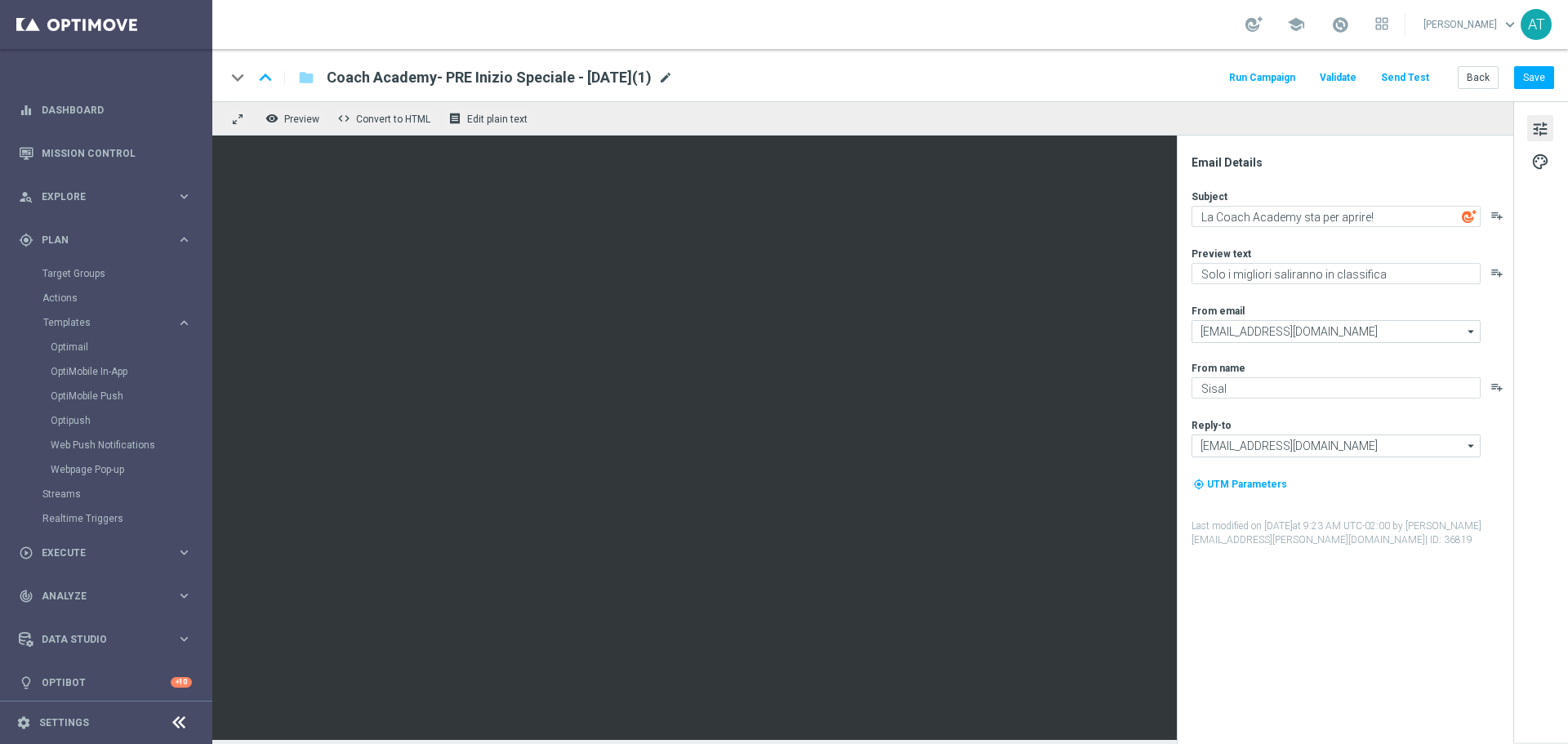
click at [673, 76] on span "mode_edit" at bounding box center [665, 78] width 15 height 15
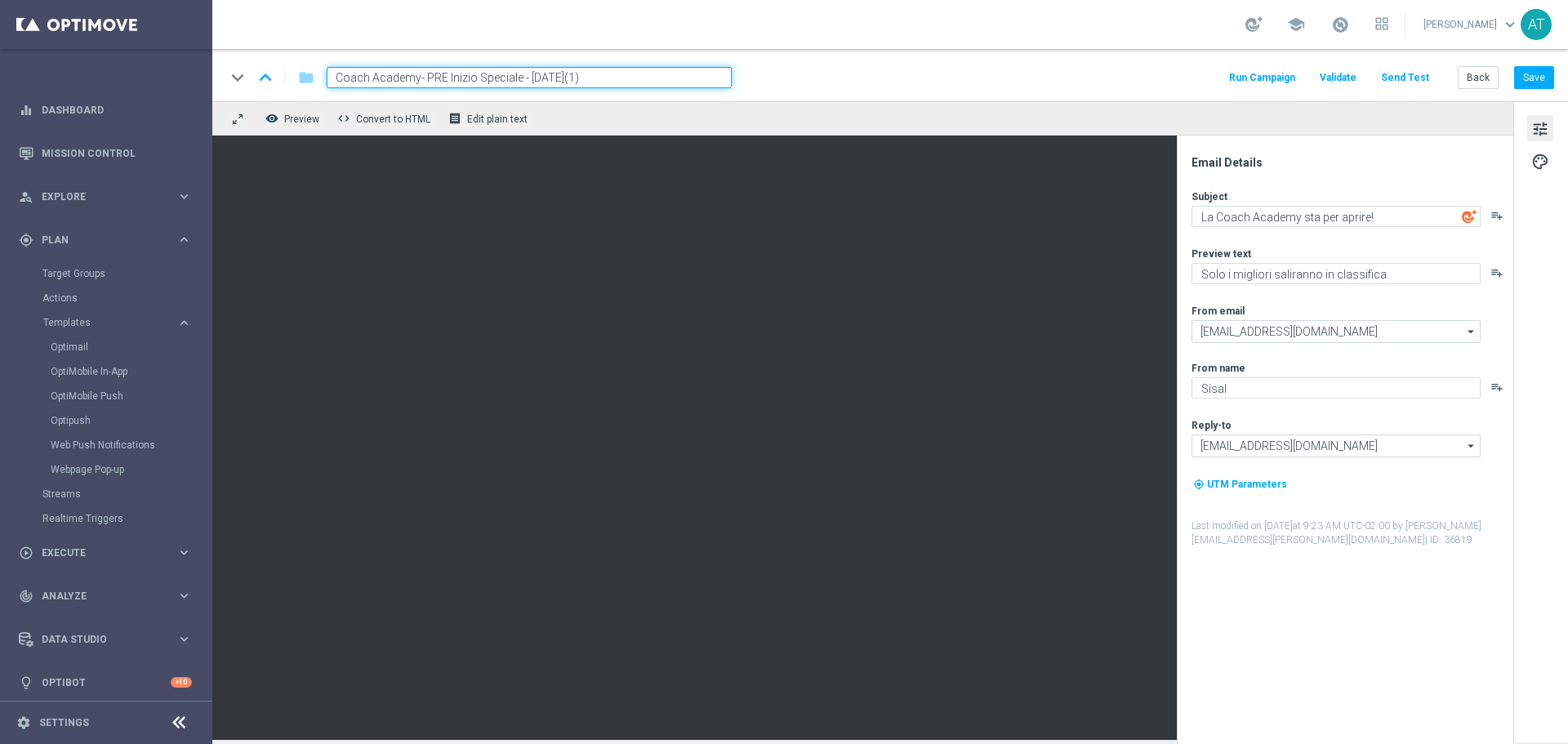
drag, startPoint x: 417, startPoint y: 78, endPoint x: 286, endPoint y: 85, distance: 131.2
click at [286, 85] on div "keyboard_arrow_down keyboard_arrow_up folder Coach Academy- PRE Inizio Speciale…" at bounding box center [479, 77] width 507 height 21
click at [528, 75] on input "Monster Land- PRE Inizio Speciale - [DATE](1)" at bounding box center [529, 77] width 405 height 21
type input "Monster Land- PRE Inizio Speciale - [DATE]"
click at [595, 82] on input "Monster Land- PRE Inizio Speciale - [DATE]" at bounding box center [529, 77] width 405 height 21
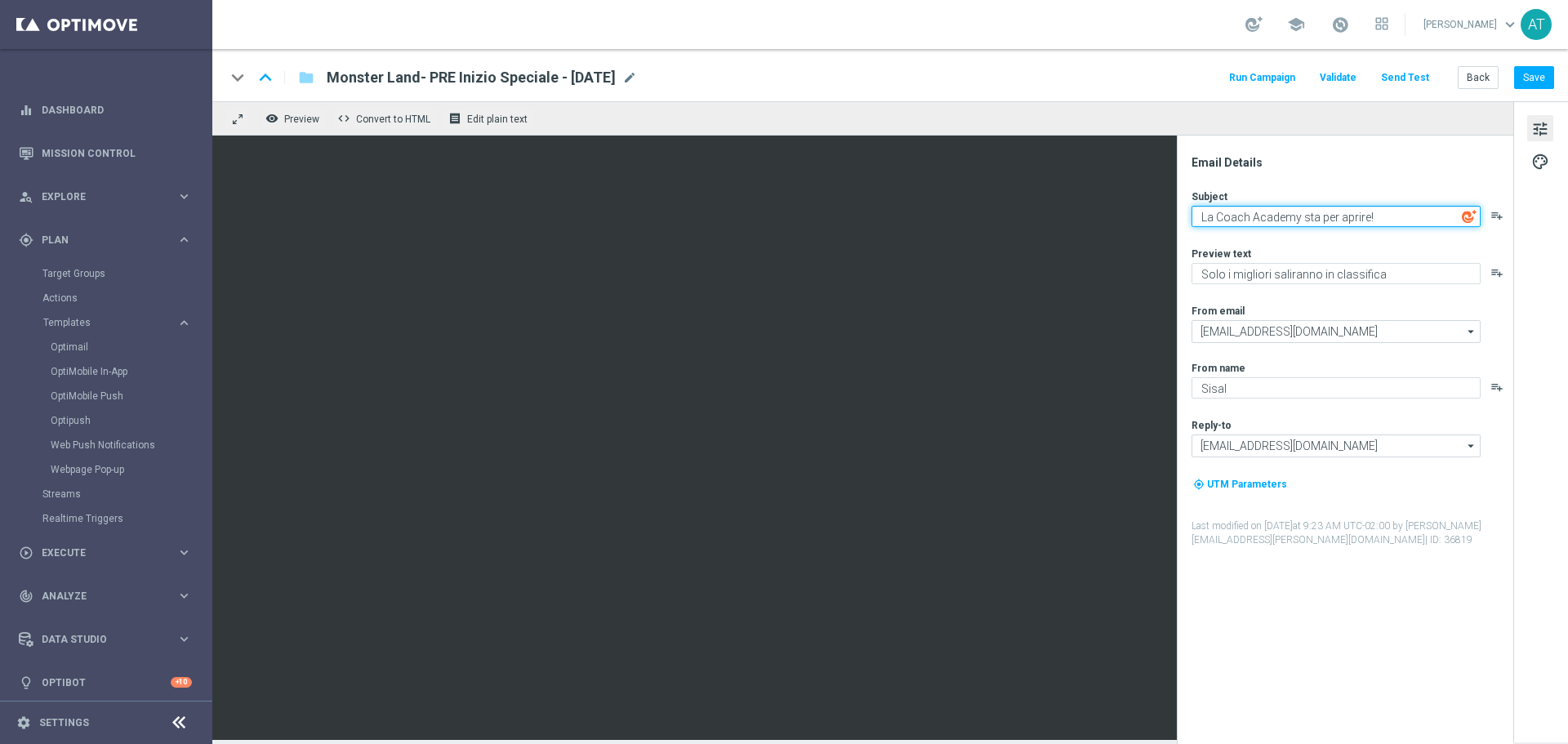
click at [1267, 214] on textarea "La Coach Academy sta per aprire!" at bounding box center [1336, 216] width 289 height 21
paste textarea "🦇 Monster Land sta arrivando…"
click at [1218, 214] on textarea "🦇 Monster Land sta arrivando…" at bounding box center [1336, 216] width 289 height 21
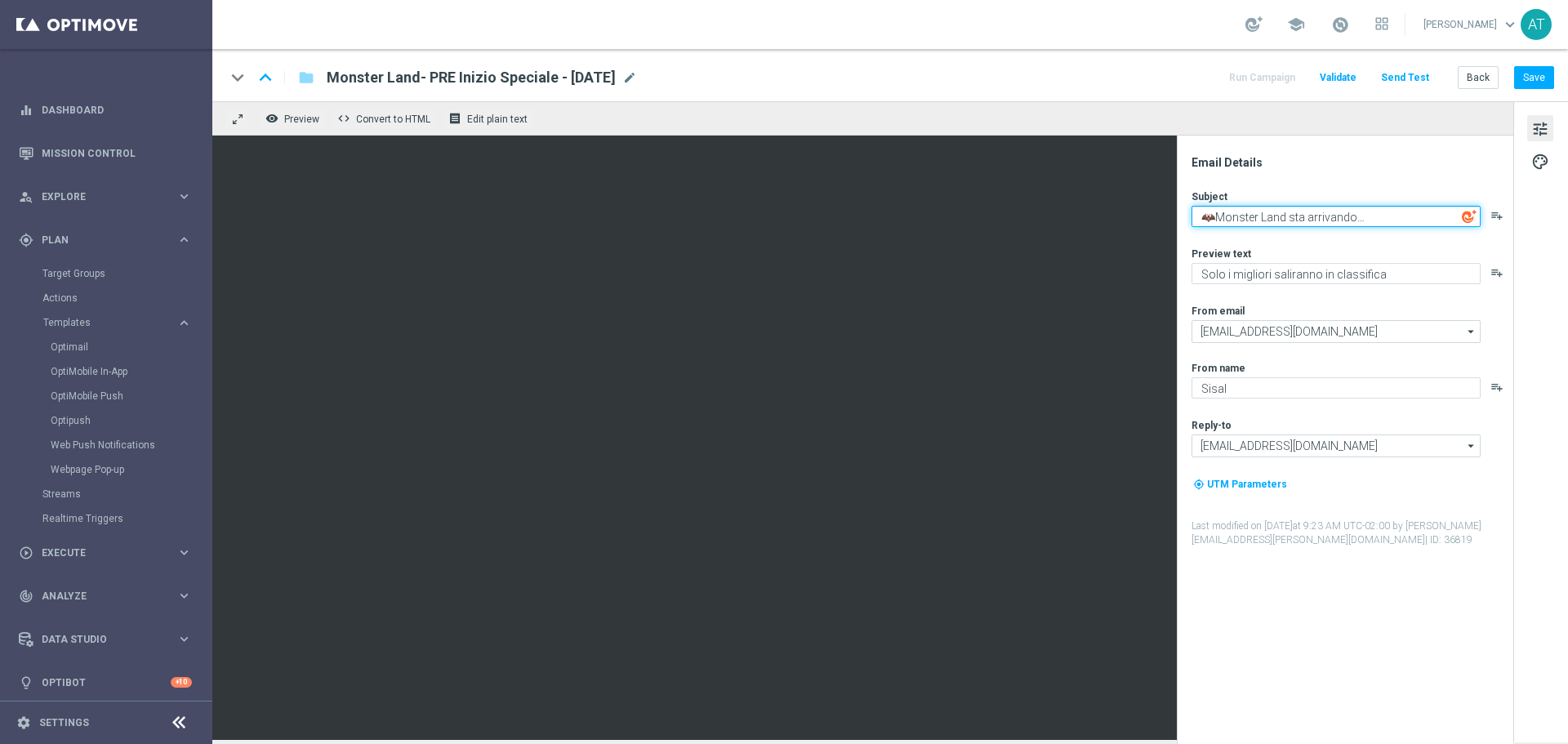
type textarea "🦇Monster Land sta arrivando…"
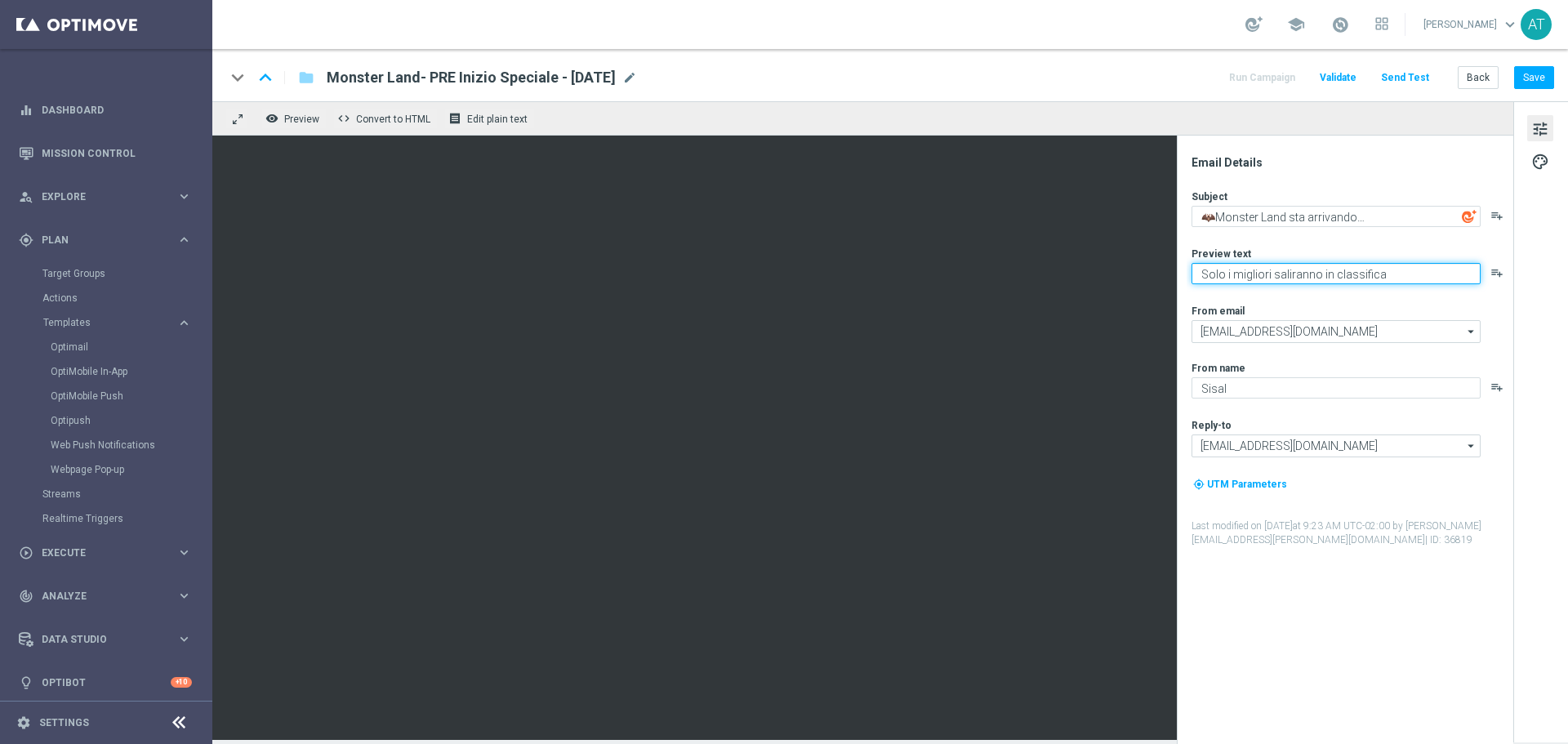
click at [1234, 268] on textarea "Solo i migliori saliranno in classifica" at bounding box center [1336, 273] width 289 height 21
paste textarea "bonus e montepremi da 50.000€"
click at [1207, 276] on textarea "bonus e montepremi da 50.000€" at bounding box center [1336, 273] width 289 height 21
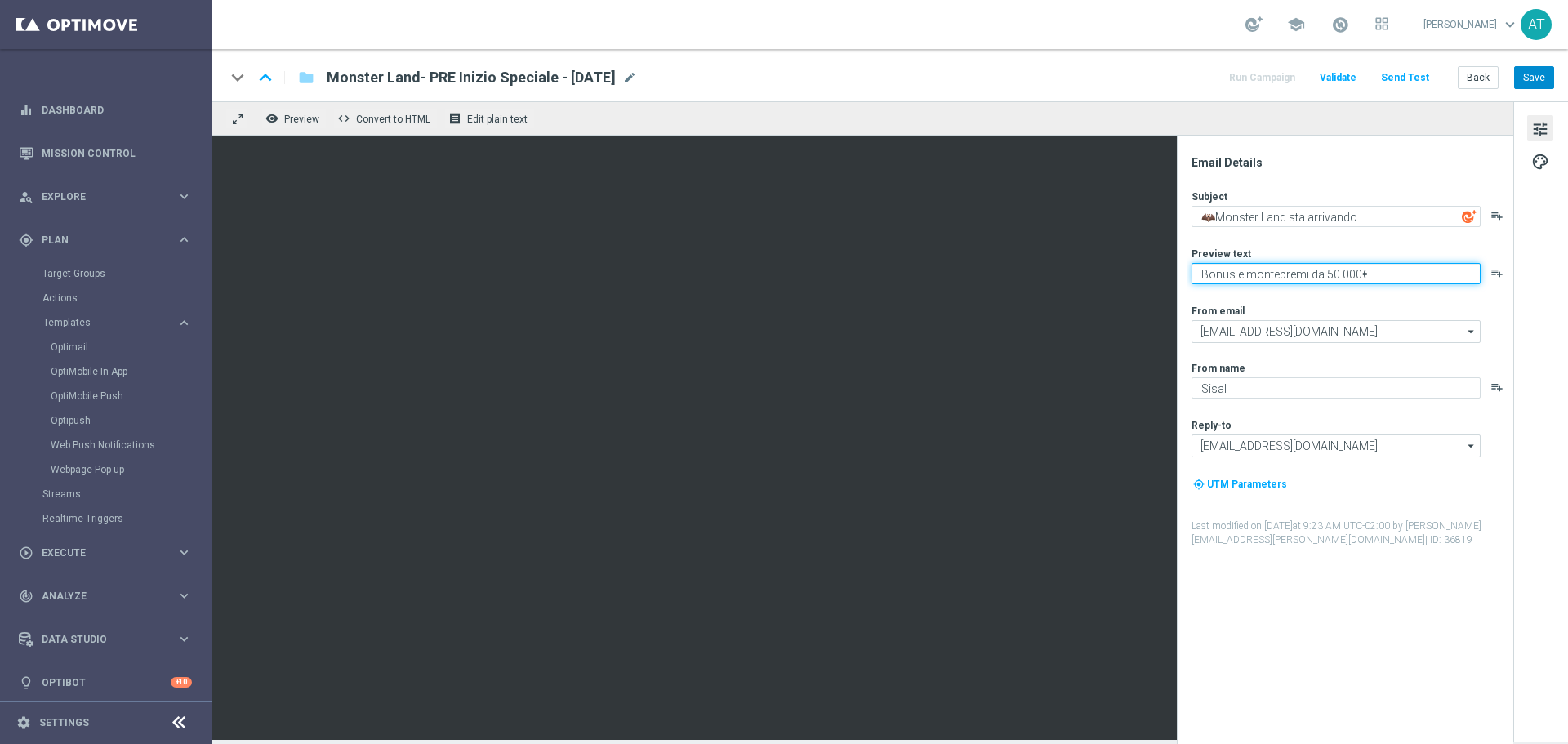
type textarea "Bonus e montepremi da 50.000€"
click at [1538, 89] on button "Save" at bounding box center [1533, 77] width 40 height 23
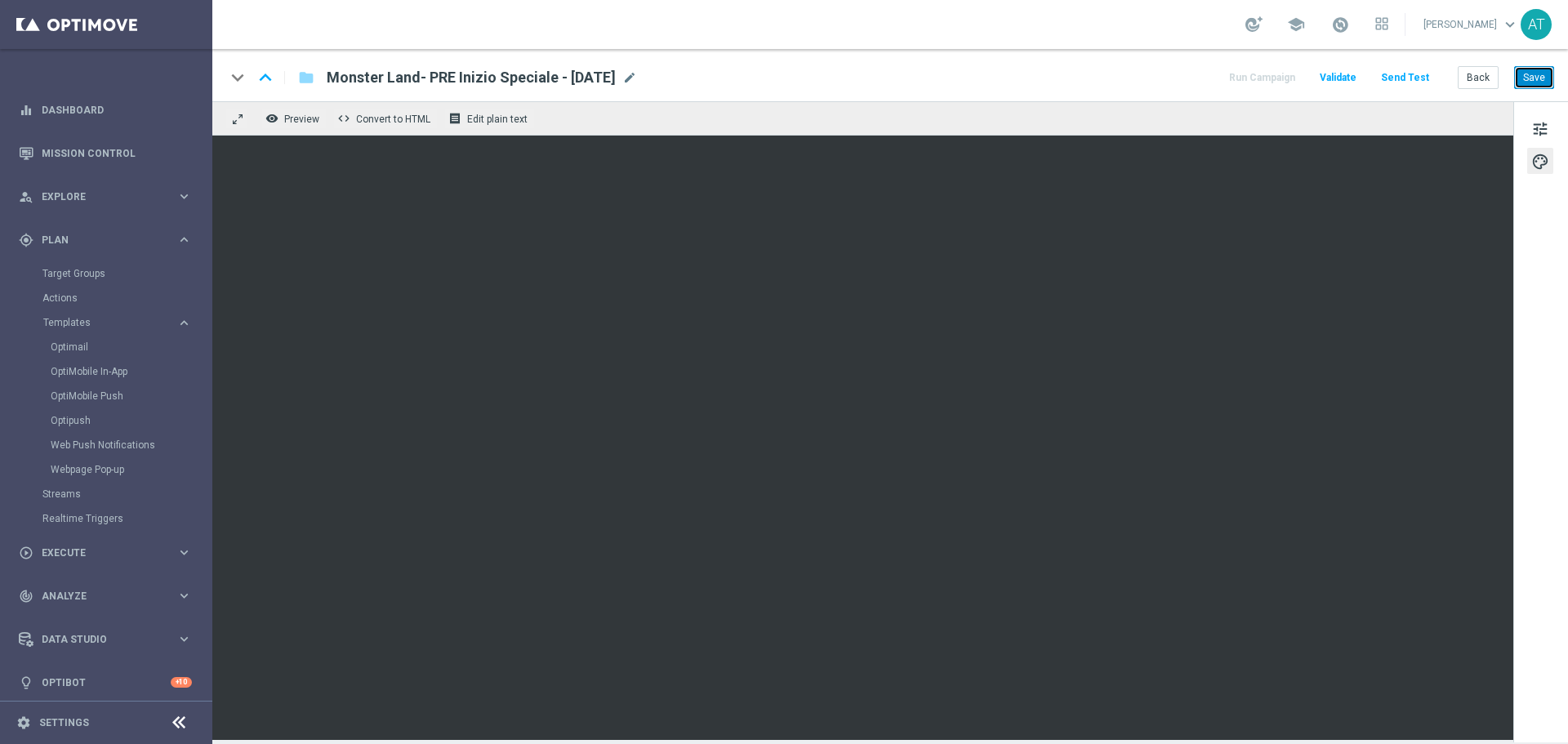
click at [1541, 79] on button "Save" at bounding box center [1533, 77] width 40 height 23
click at [1545, 81] on button "Save" at bounding box center [1533, 77] width 40 height 23
click at [1523, 72] on button "Save" at bounding box center [1533, 77] width 40 height 23
click at [1486, 84] on button "Back" at bounding box center [1478, 77] width 41 height 23
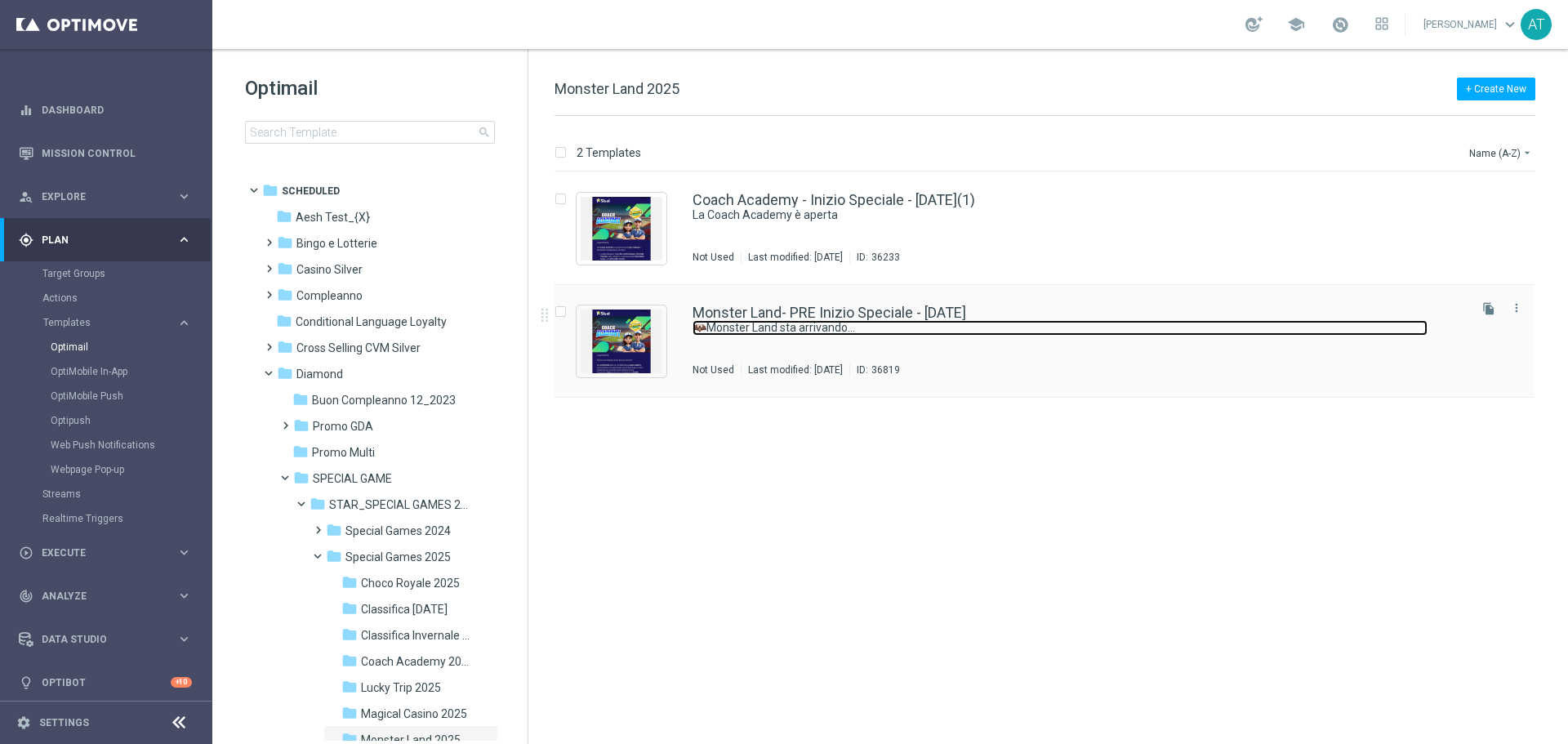
click at [865, 335] on link "🦇Monster Land sta arrivando…" at bounding box center [1060, 327] width 735 height 16
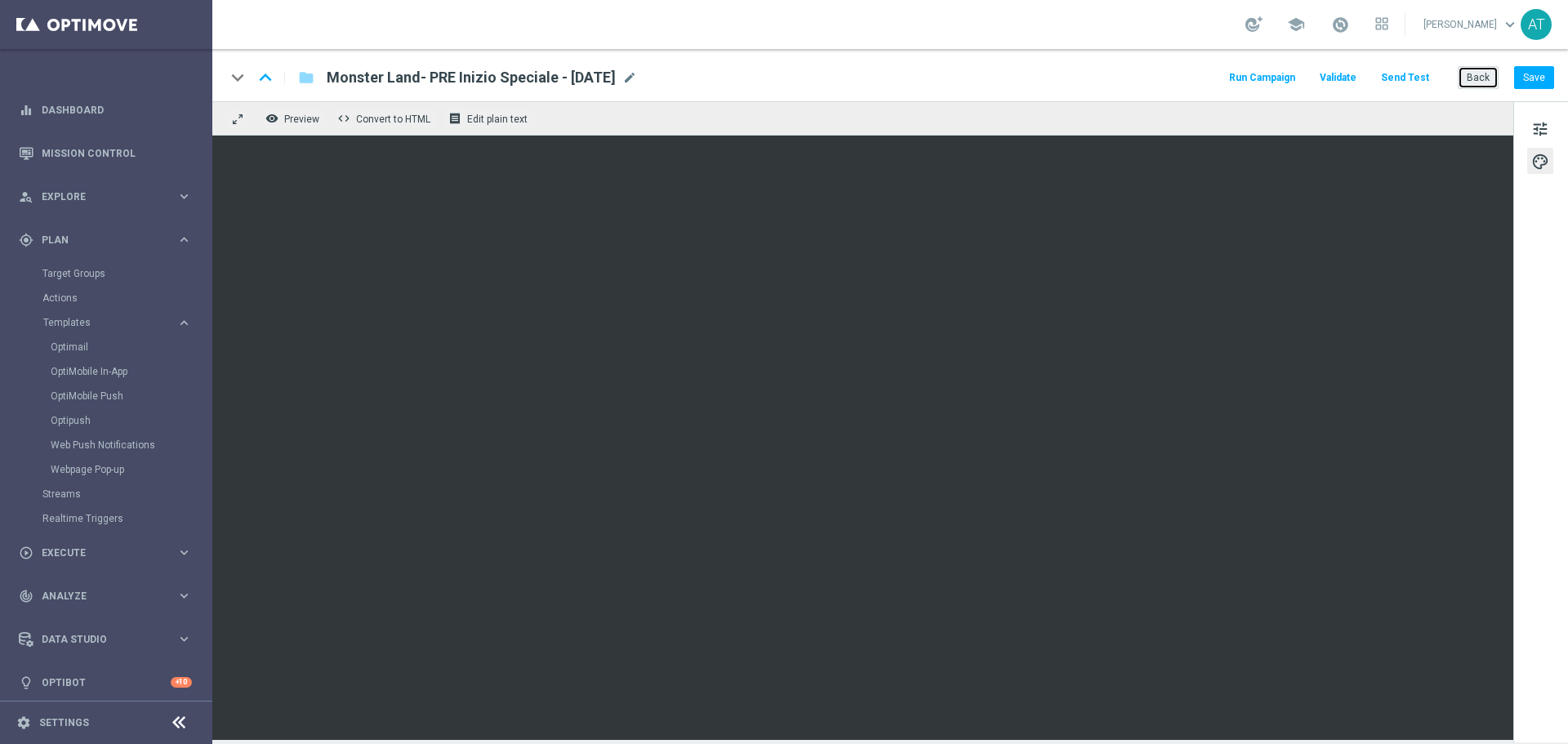
click at [1488, 79] on button "Back" at bounding box center [1478, 77] width 41 height 23
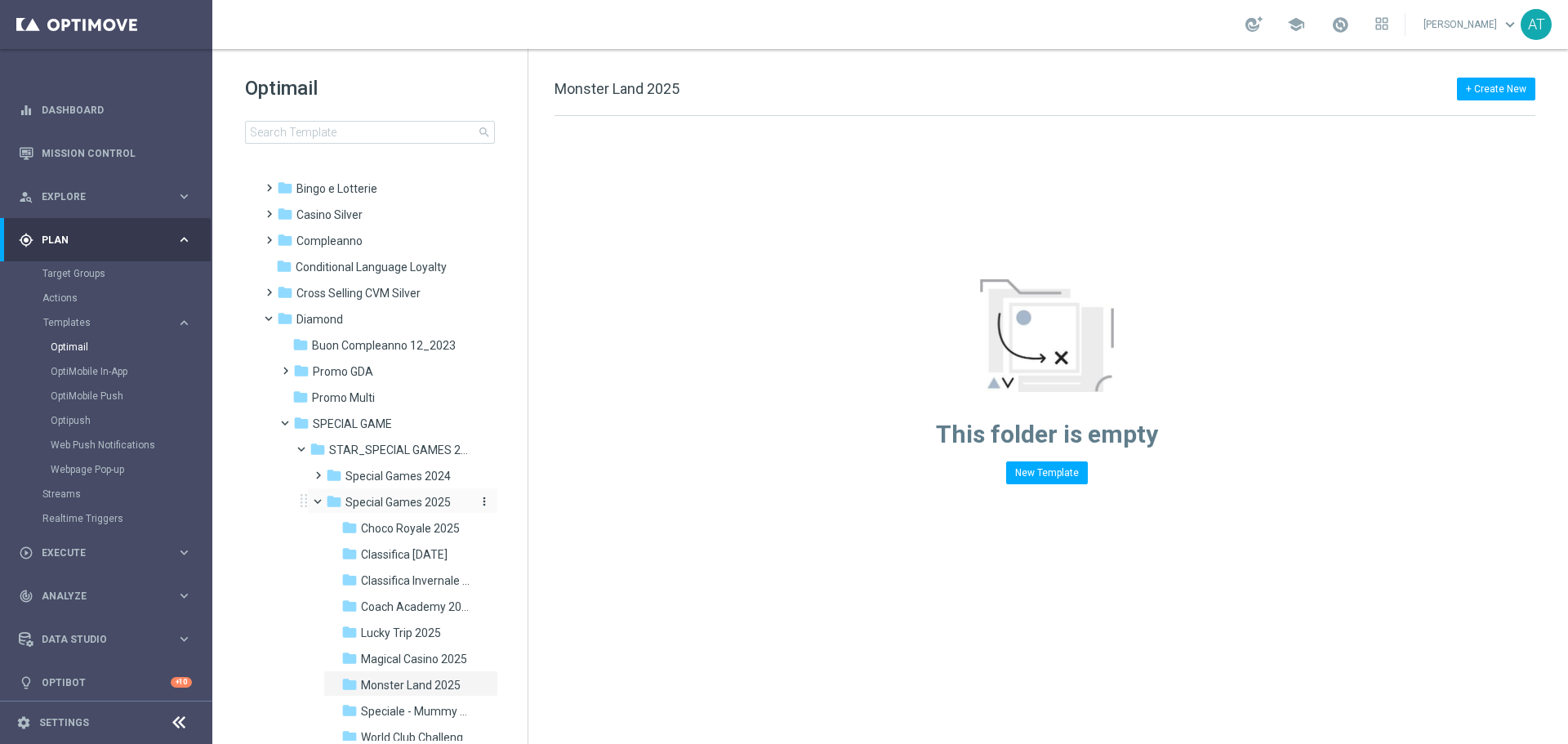
scroll to position [163, 0]
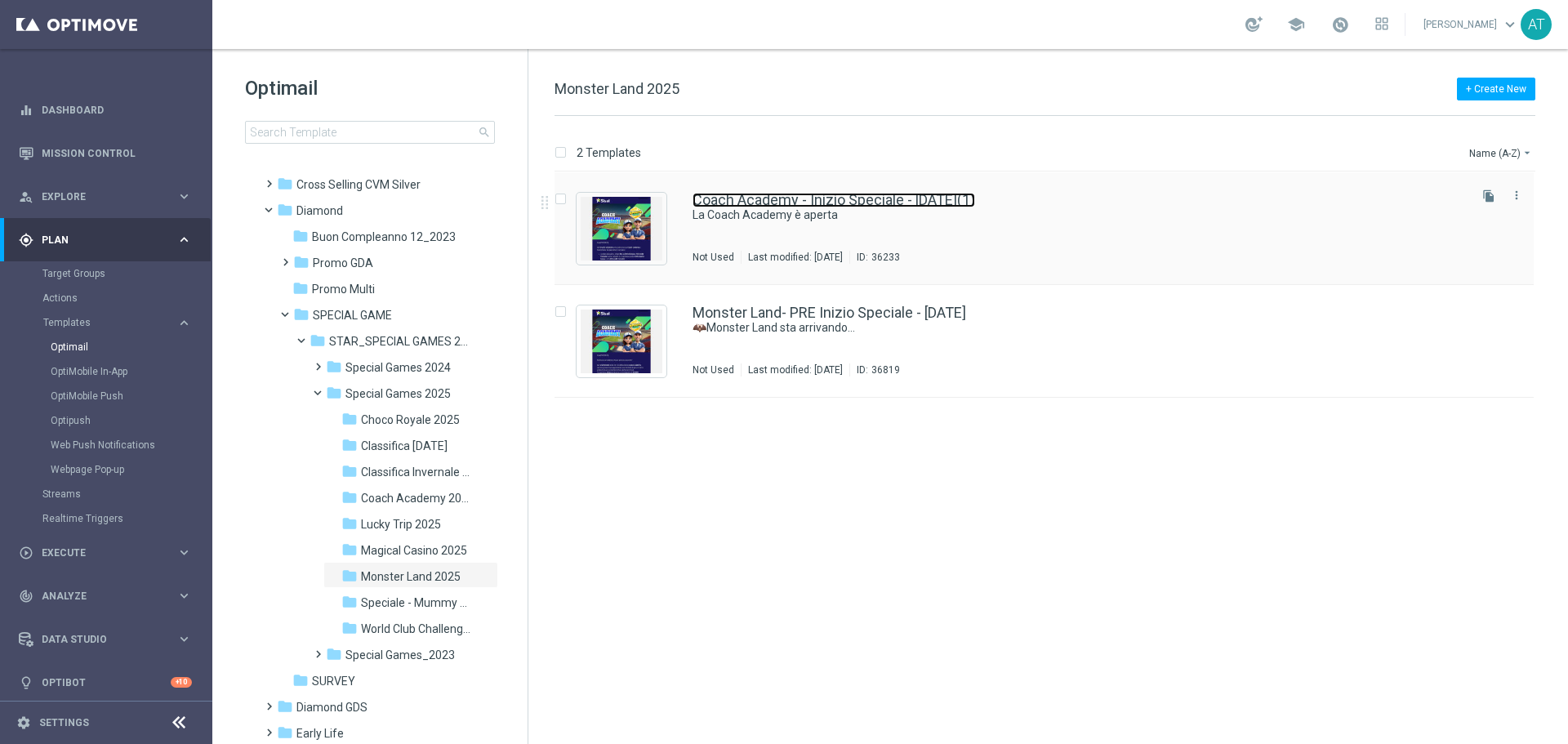
click at [915, 207] on link "Coach Academy - Inizio Speciale - [DATE](1)" at bounding box center [833, 200] width 282 height 15
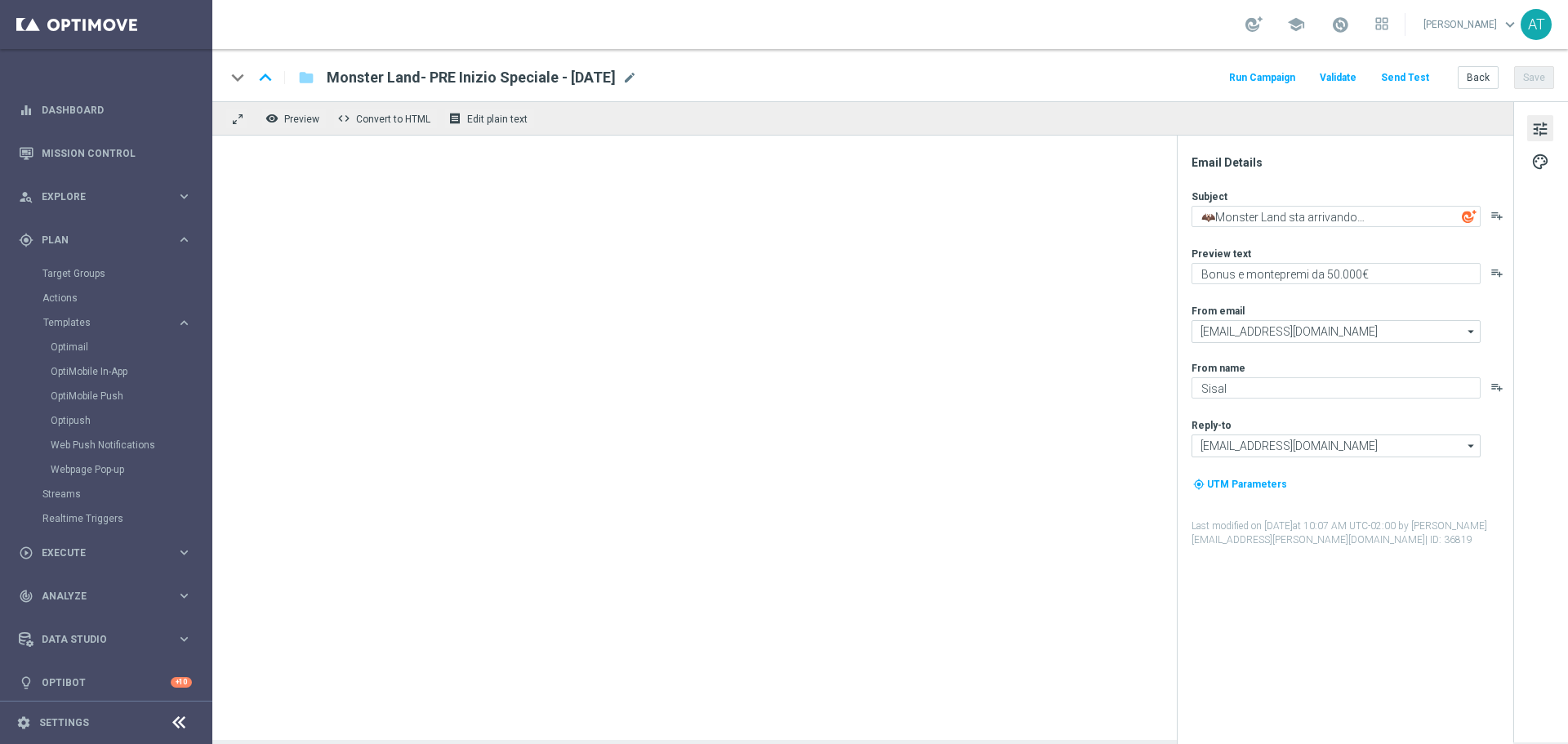
type textarea "La Coach Academy è aperta"
type textarea "Mettiti alla prova e ottieni bonus esclusivi"
type input "[EMAIL_ADDRESS][DOMAIN_NAME]"
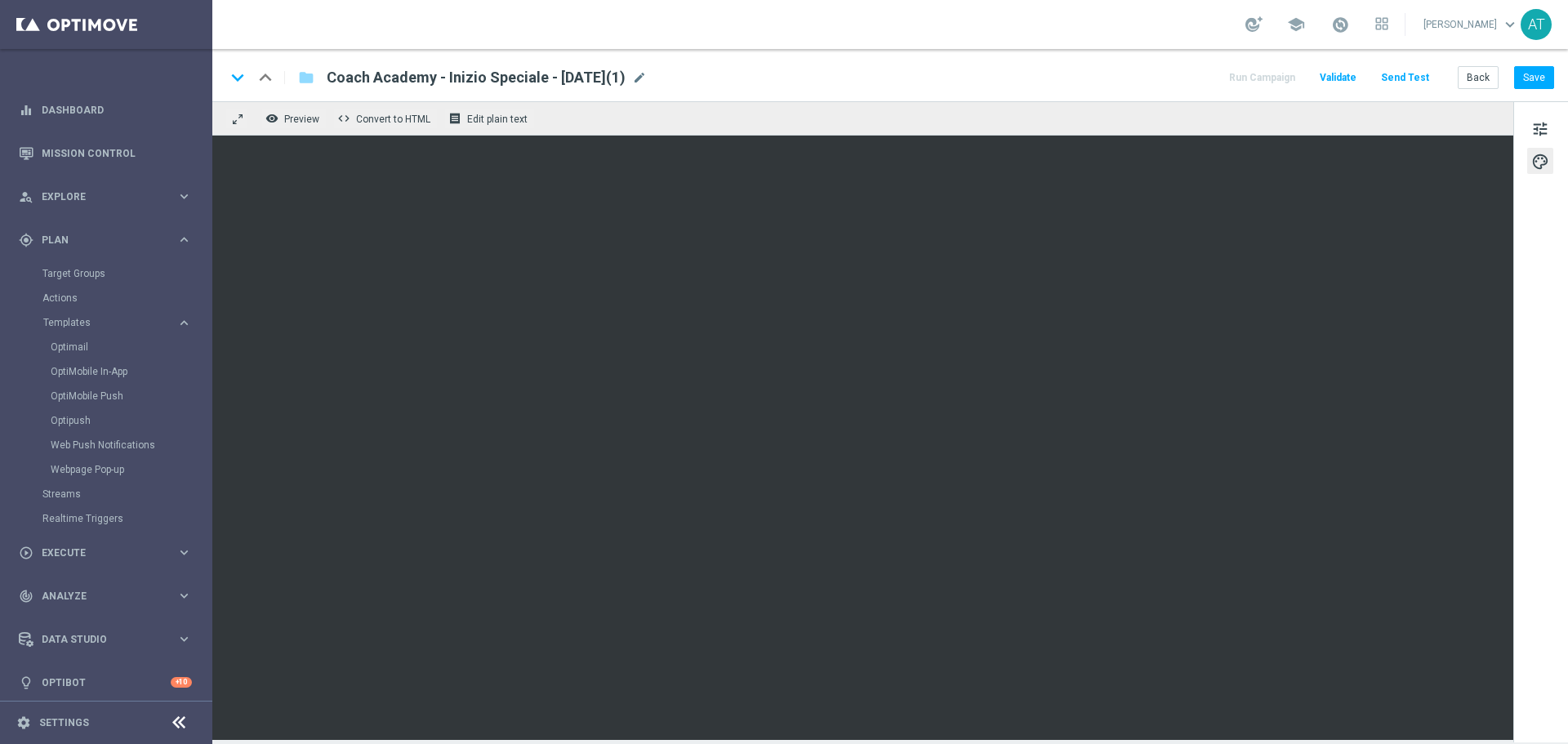
click at [675, 76] on div "keyboard_arrow_down keyboard_arrow_up folder Coach Academy - Inizio Speciale - …" at bounding box center [890, 77] width 1329 height 21
click at [647, 75] on span "mode_edit" at bounding box center [639, 78] width 15 height 15
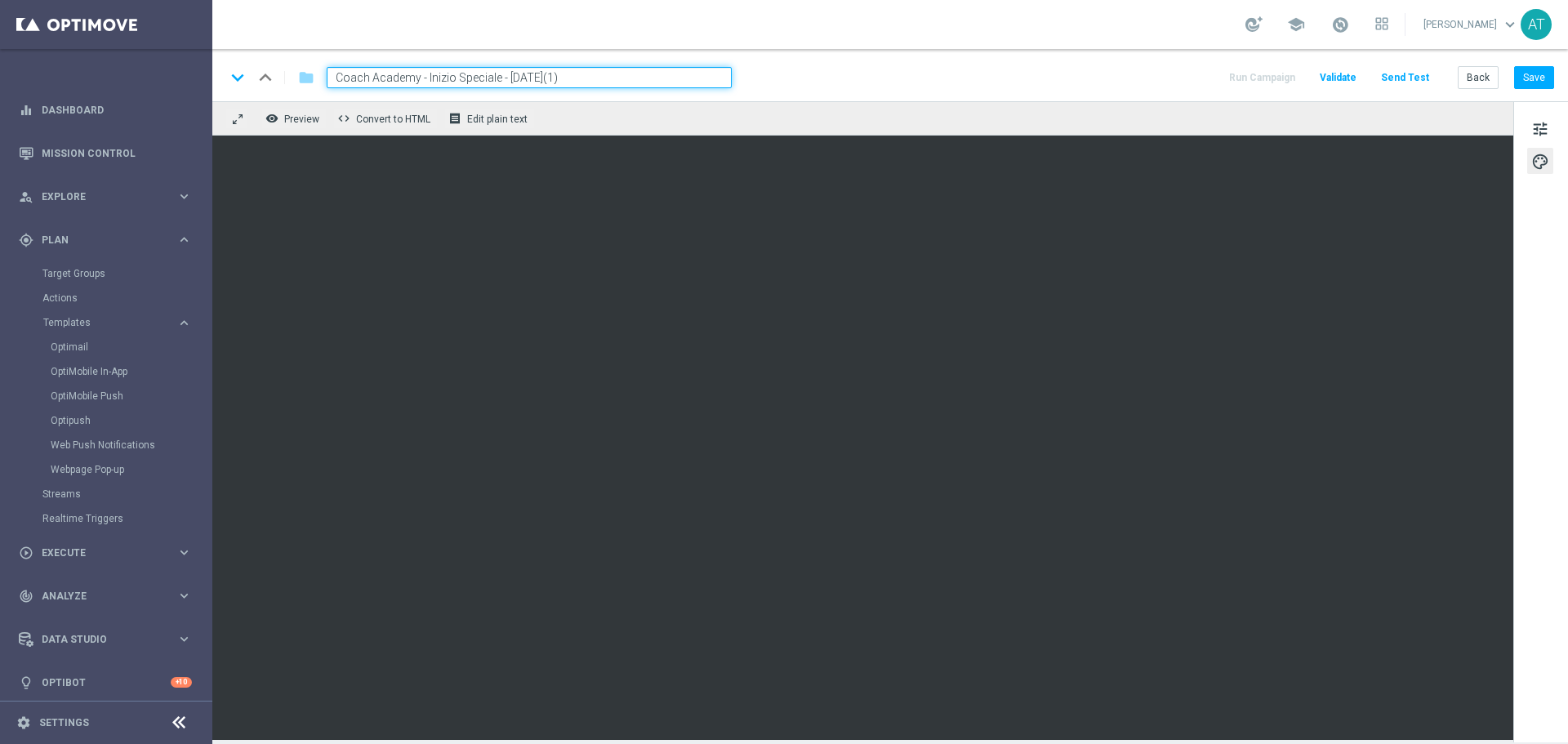
click at [514, 77] on input "Coach Academy - Inizio Speciale - [DATE](1)" at bounding box center [529, 77] width 405 height 21
type input "Coach Academy - Inizio Speciale - [DATE](1)"
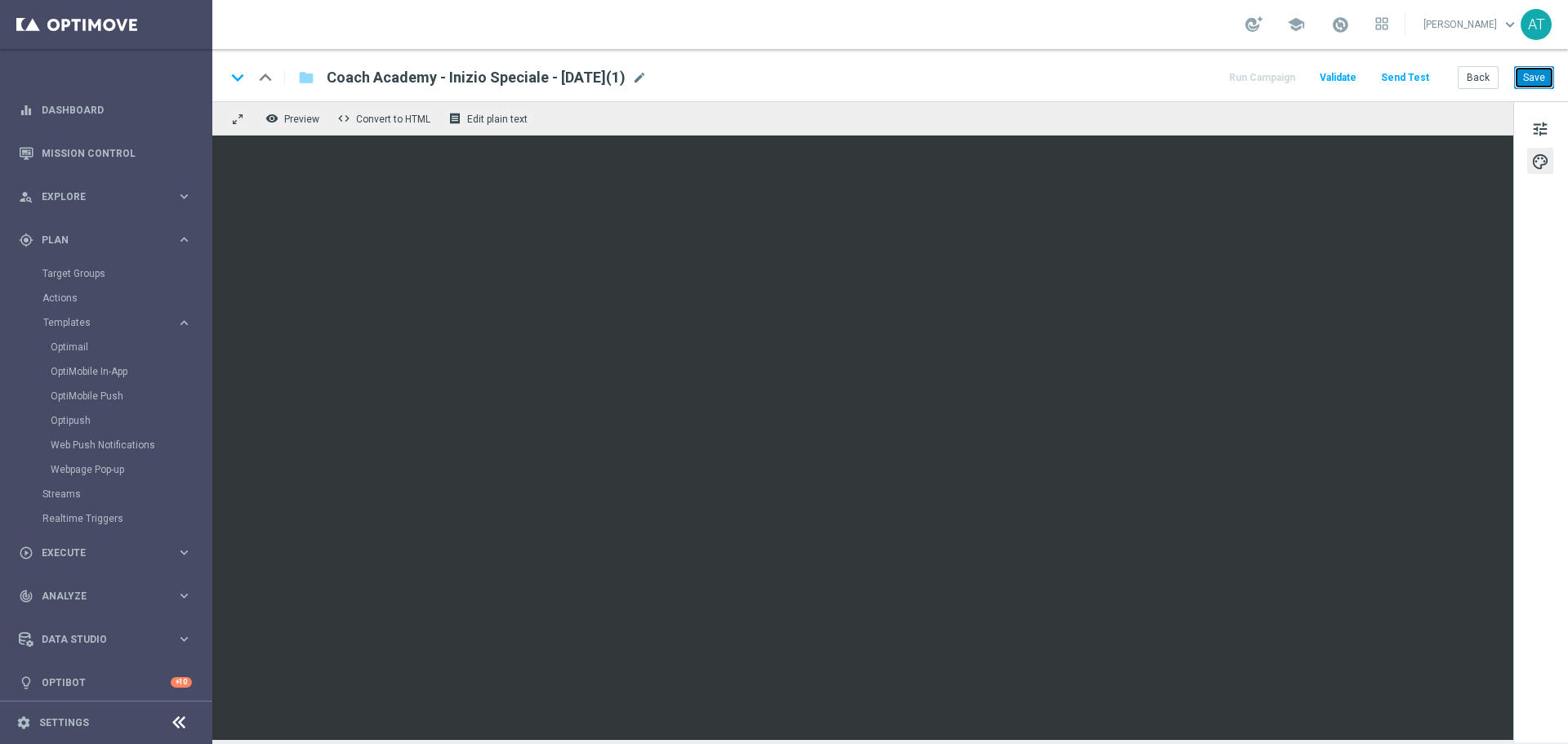
click at [1547, 78] on button "Save" at bounding box center [1533, 77] width 40 height 23
click at [1472, 79] on button "Back" at bounding box center [1478, 77] width 41 height 23
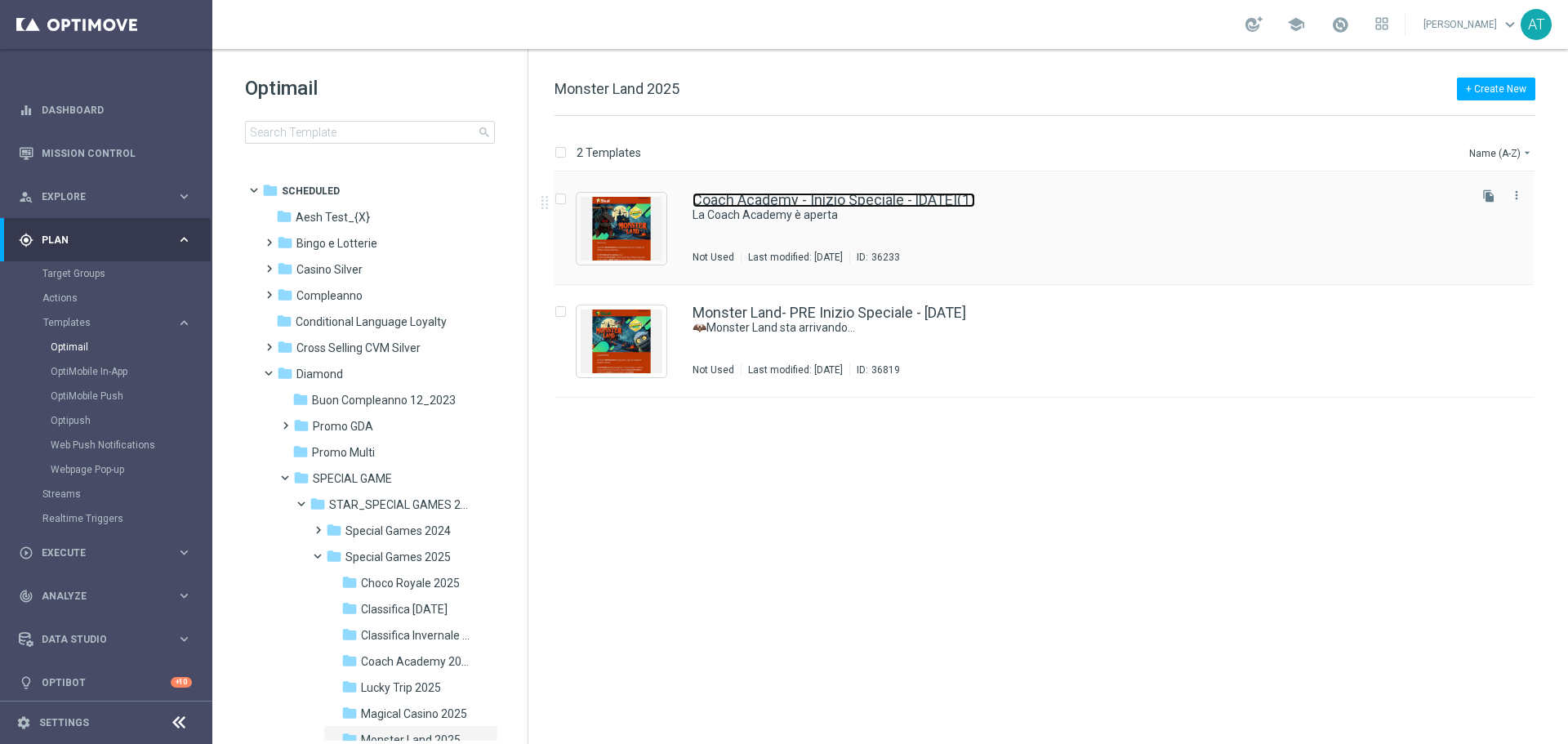
click at [840, 201] on link "Coach Academy - Inizio Speciale - [DATE](1)" at bounding box center [833, 200] width 282 height 15
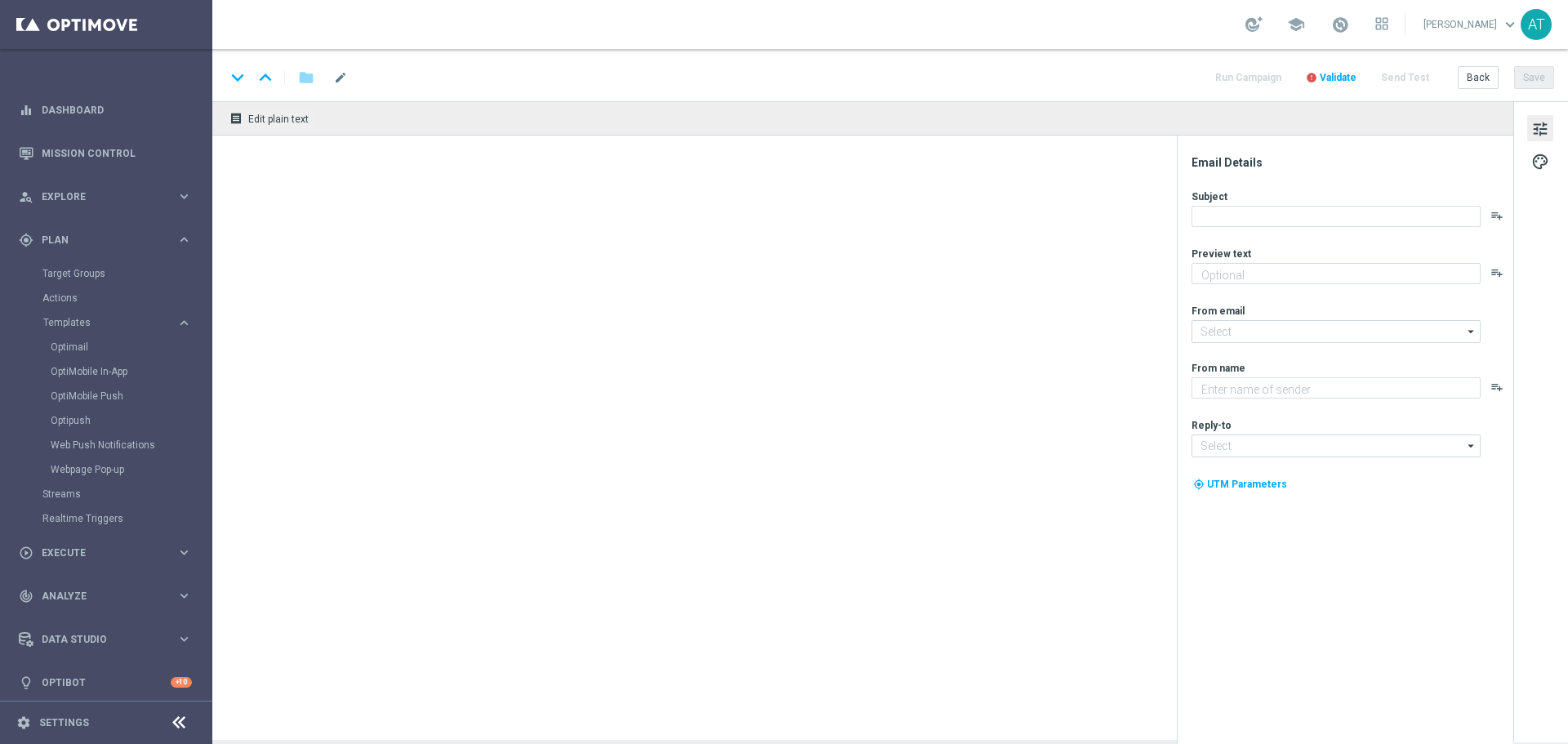
type textarea "Mettiti alla prova e ottieni bonus esclusivi"
type input "[EMAIL_ADDRESS][DOMAIN_NAME]"
type textarea "Sisal"
type input "[EMAIL_ADDRESS][DOMAIN_NAME]"
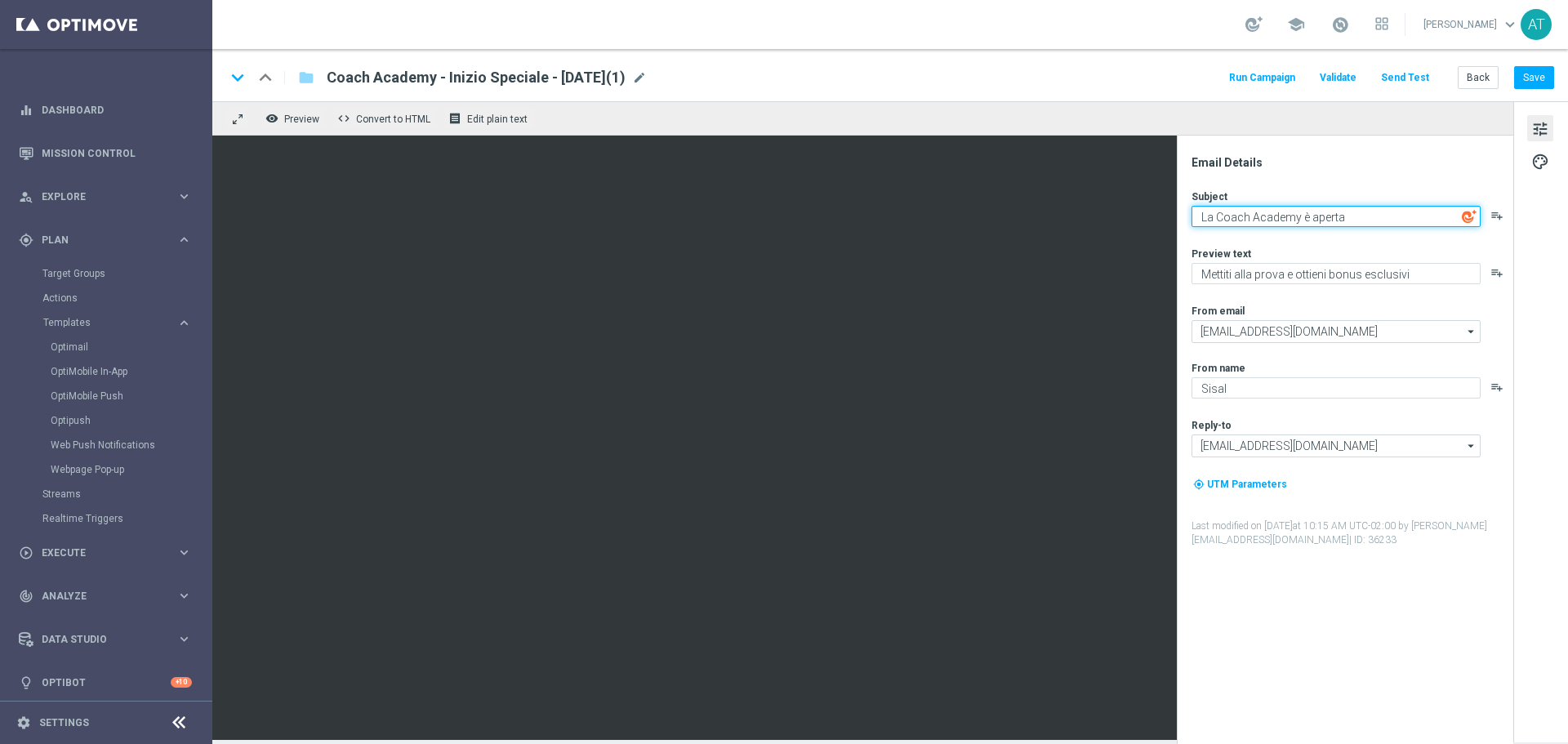
click at [1276, 212] on textarea "La Coach Academy è aperta" at bounding box center [1336, 216] width 289 height 21
click at [1277, 212] on textarea "La Coach Academy è aperta" at bounding box center [1336, 216] width 289 height 21
paste textarea "🦇 È ora di entrare in Monster Land"
click at [1210, 213] on textarea "🦇 È ora di entrare in Monster Land" at bounding box center [1336, 216] width 289 height 21
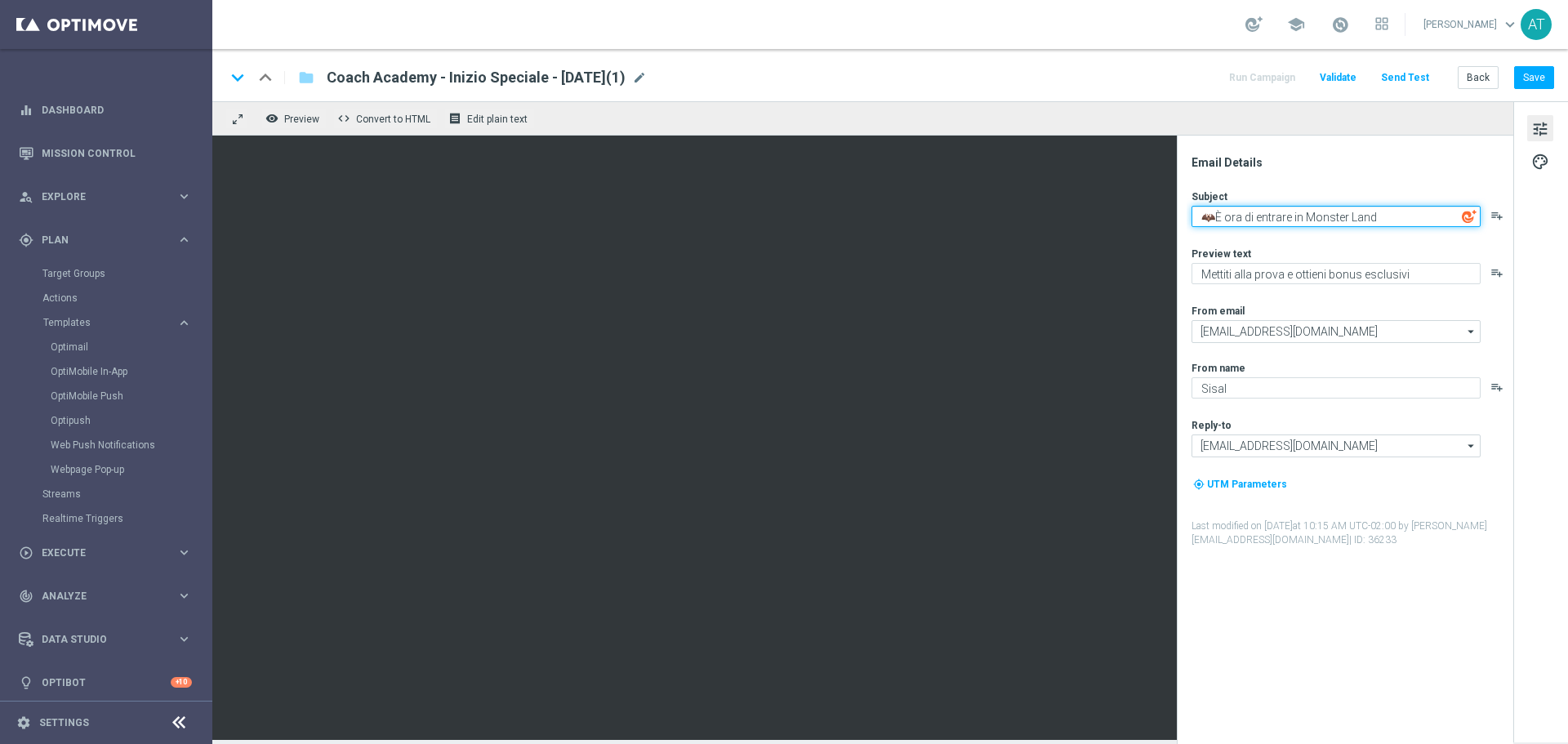
type textarea "🦇È ora di entrare in Monster Land"
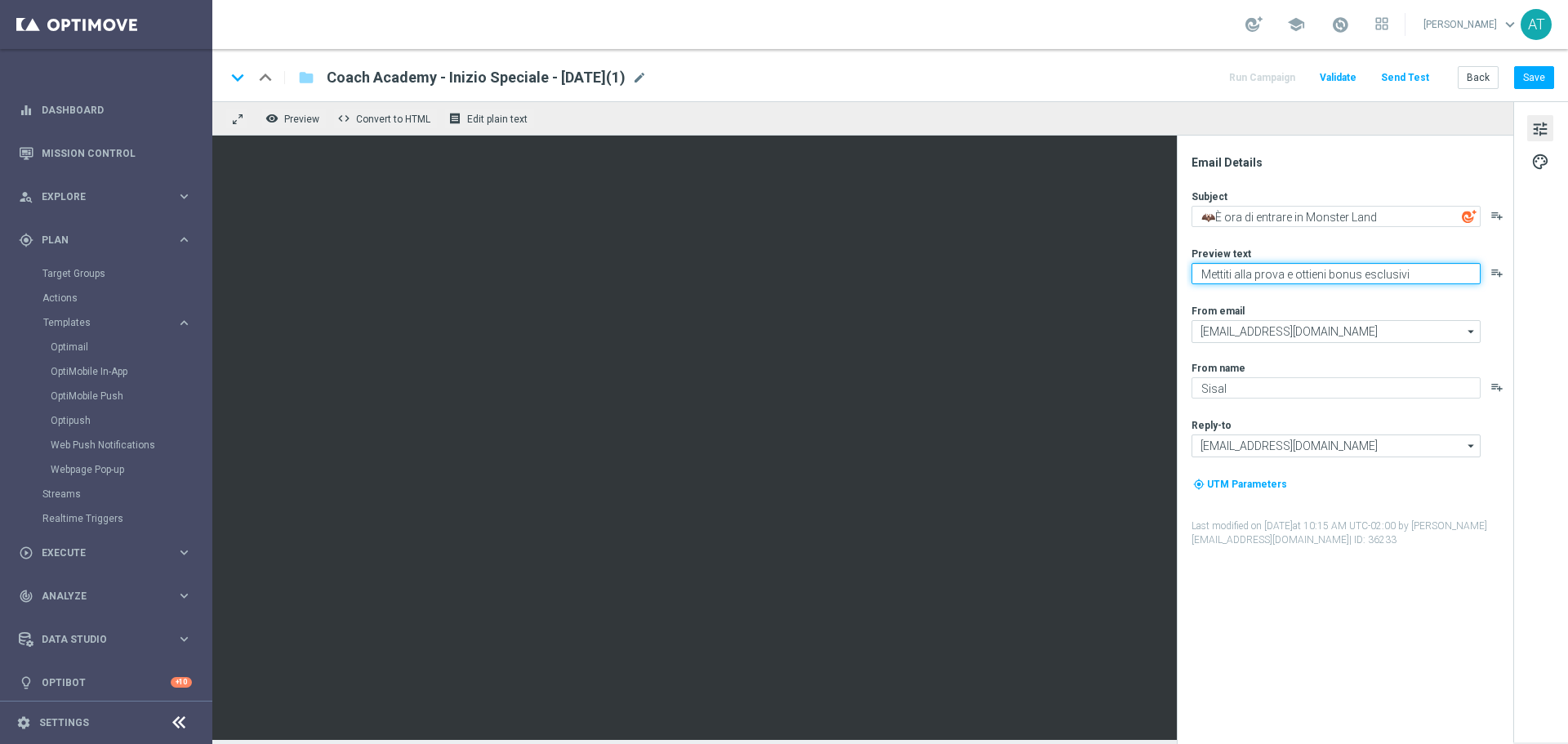
click at [1323, 276] on textarea "Mettiti alla prova e ottieni bonus esclusivi" at bounding box center [1336, 273] width 289 height 21
click at [1324, 276] on textarea "Mettiti alla prova e ottieni bonus esclusivi" at bounding box center [1336, 273] width 289 height 21
type textarea "Inizia la tua avventura mostruosa"
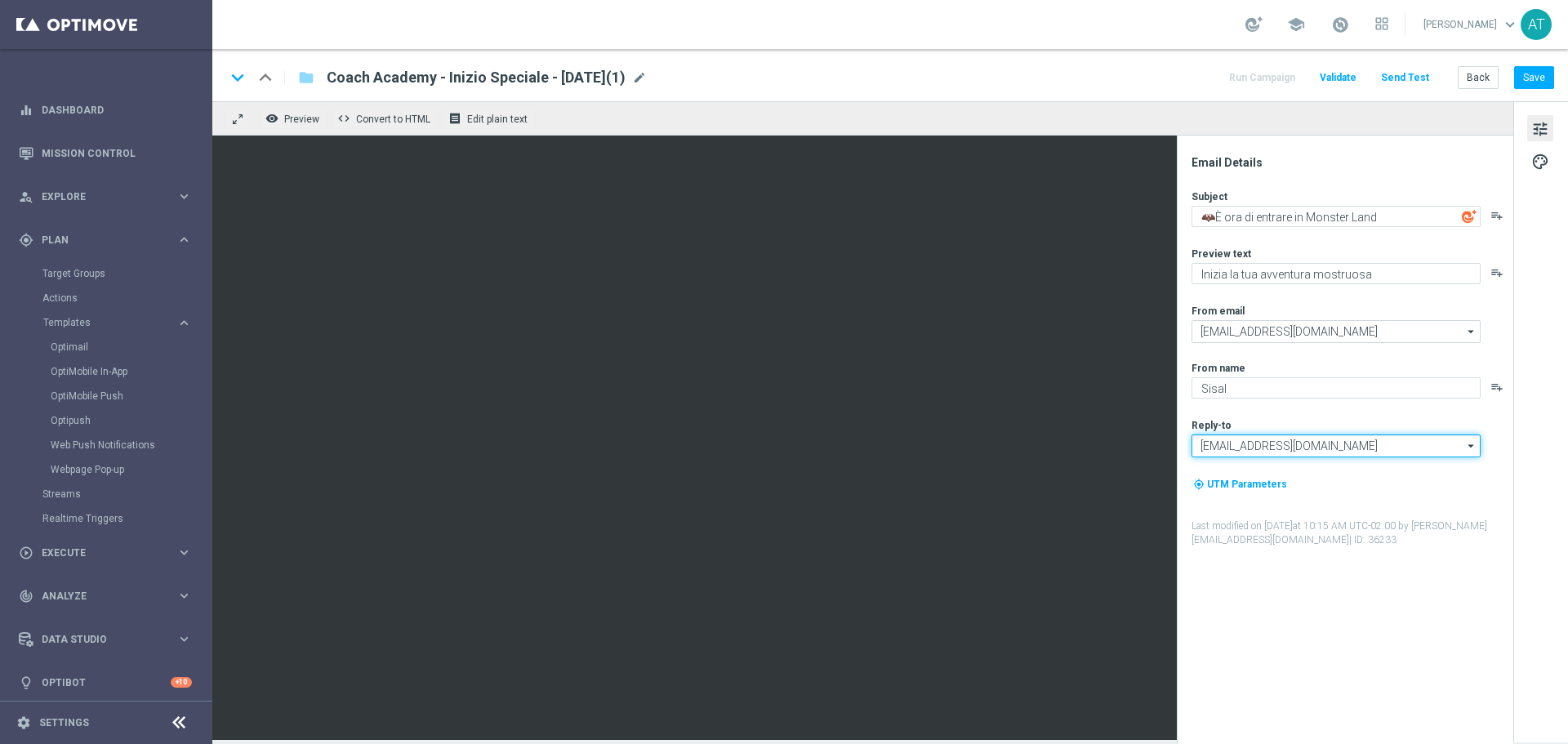
click at [1311, 450] on input "[EMAIL_ADDRESS][DOMAIN_NAME]" at bounding box center [1336, 445] width 289 height 23
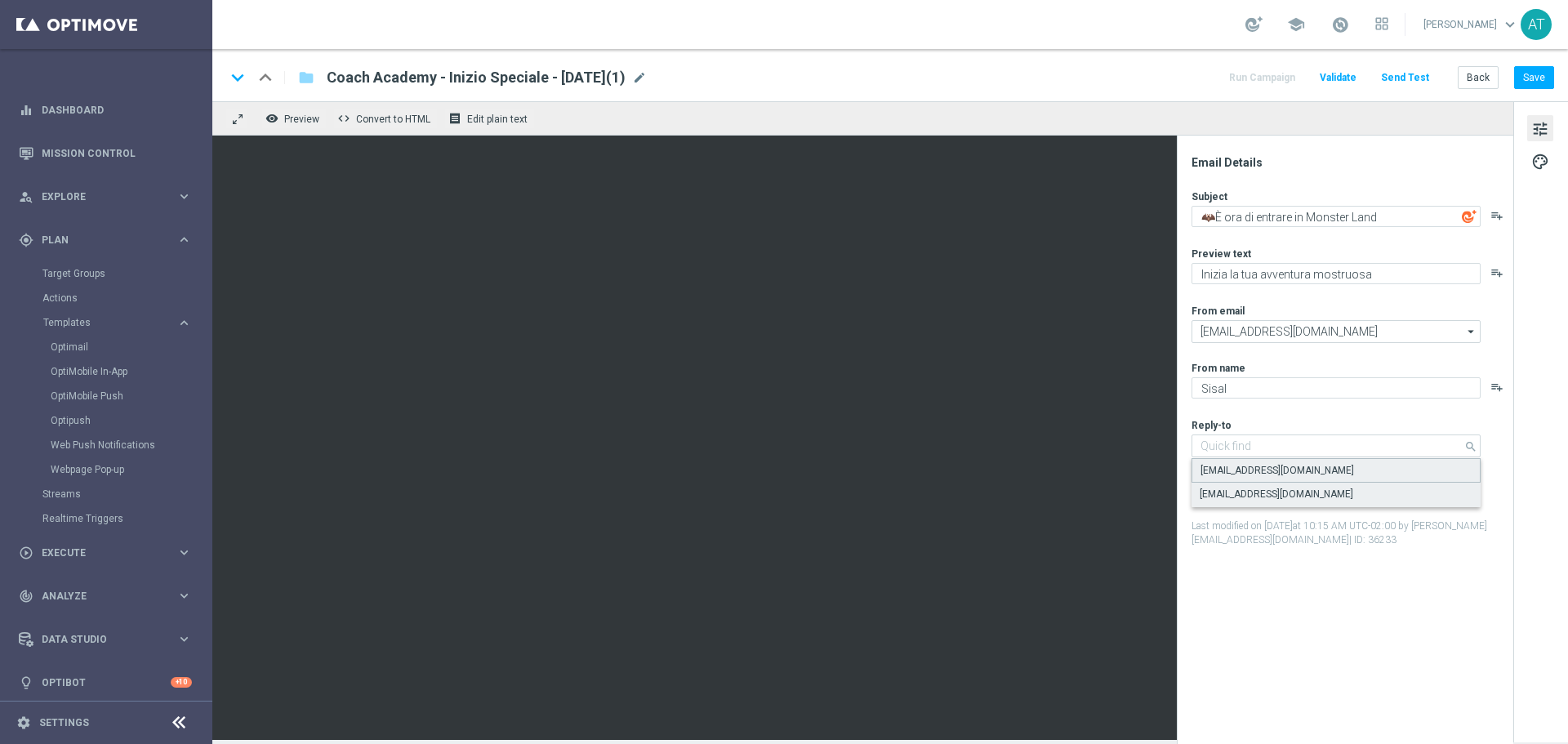
click at [1298, 463] on div "[EMAIL_ADDRESS][DOMAIN_NAME]" at bounding box center [1336, 470] width 289 height 24
type input "[EMAIL_ADDRESS][DOMAIN_NAME]"
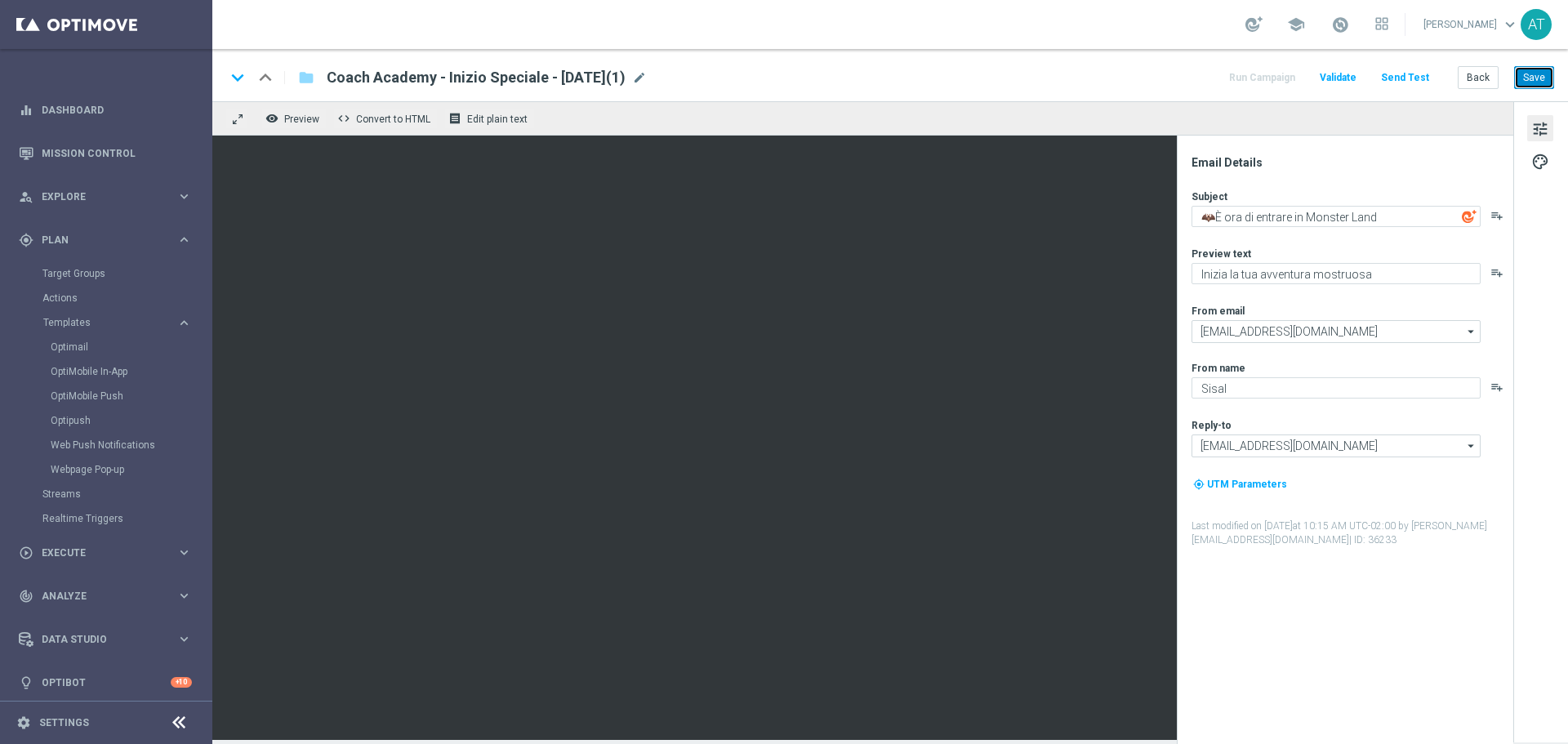
click at [1533, 78] on button "Save" at bounding box center [1533, 77] width 40 height 23
click at [647, 77] on span "mode_edit" at bounding box center [639, 78] width 15 height 15
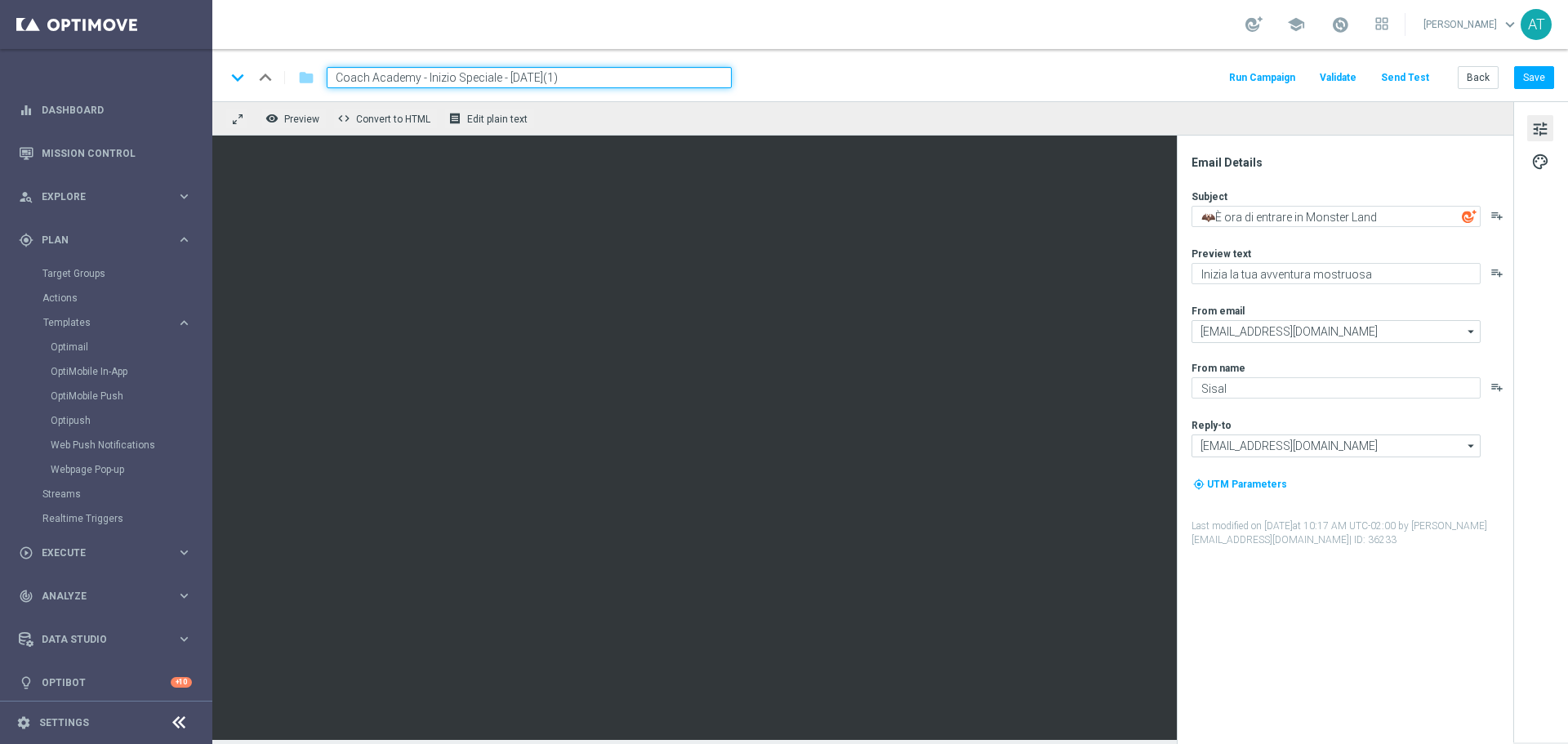
drag, startPoint x: 415, startPoint y: 78, endPoint x: 323, endPoint y: 78, distance: 92.0
click at [323, 78] on div "Coach Academy - Inizio Speciale - [DATE](1)" at bounding box center [522, 77] width 418 height 21
drag, startPoint x: 554, startPoint y: 76, endPoint x: 612, endPoint y: 79, distance: 58.1
click at [612, 79] on input "Monster Land - Inizio Speciale - 27/10/2025(1)" at bounding box center [529, 77] width 405 height 21
type input "Monster Land - Inizio Speciale - 27/10/2025"
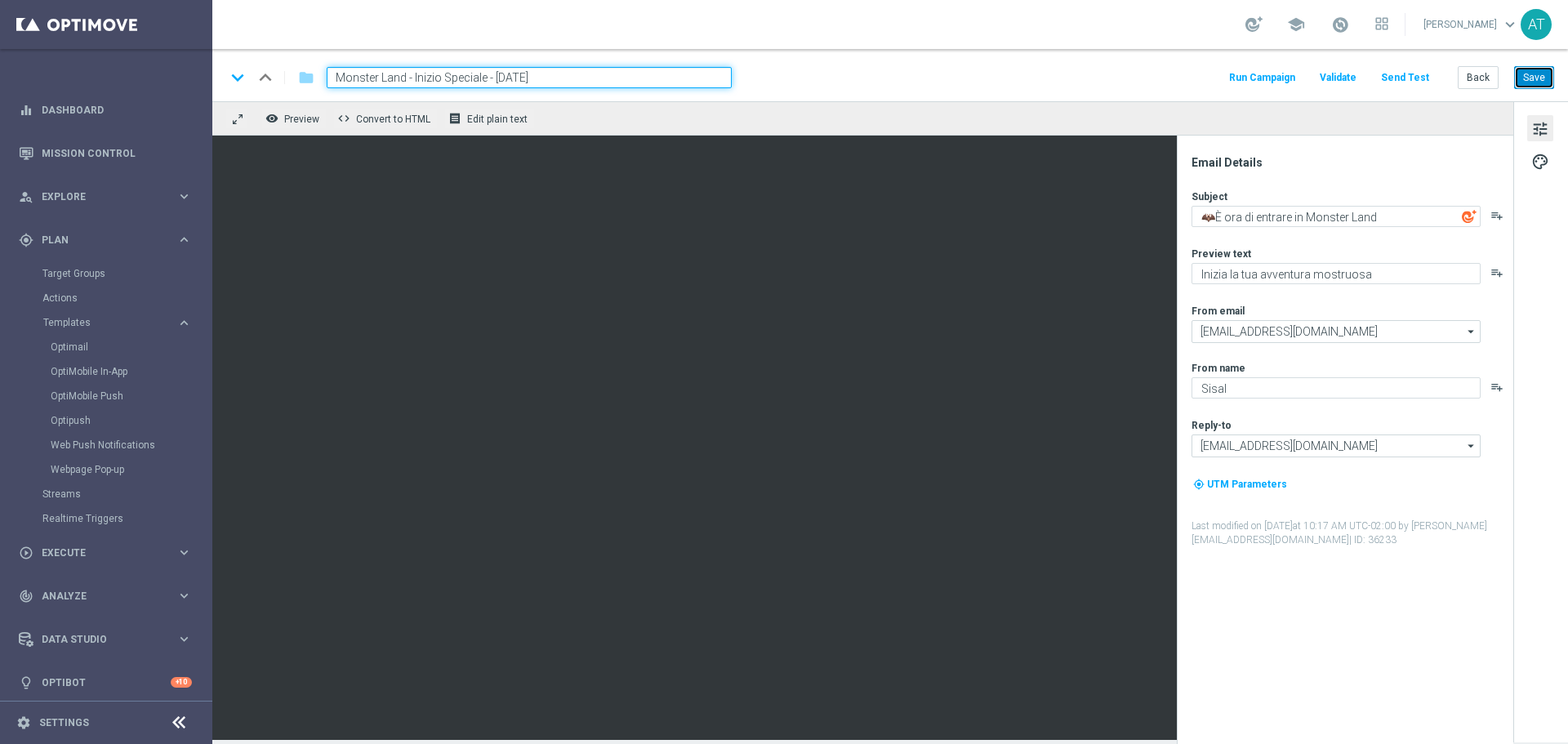
click at [1532, 75] on button "Save" at bounding box center [1533, 77] width 40 height 23
click at [1484, 78] on button "Back" at bounding box center [1478, 77] width 41 height 23
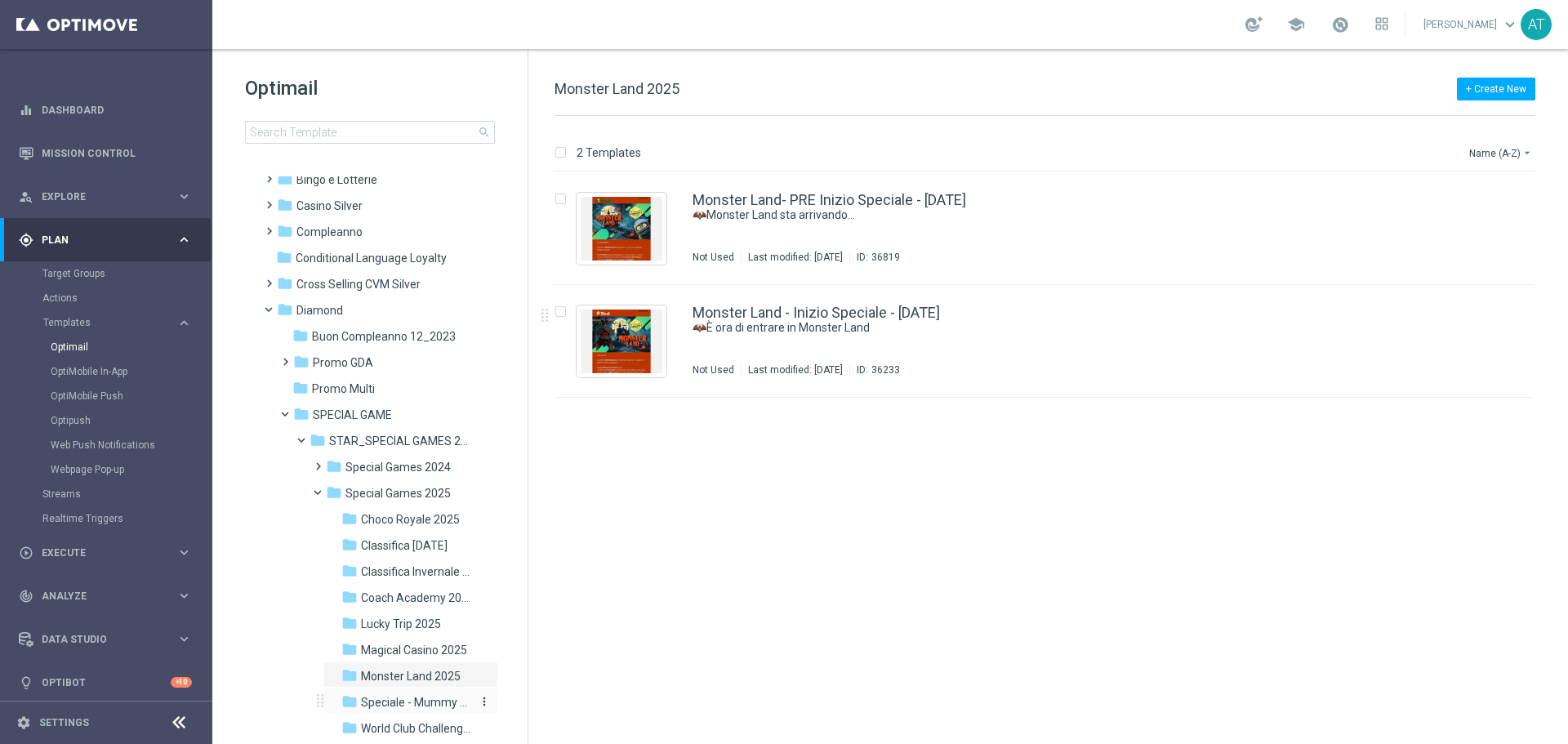
scroll to position [82, 0]
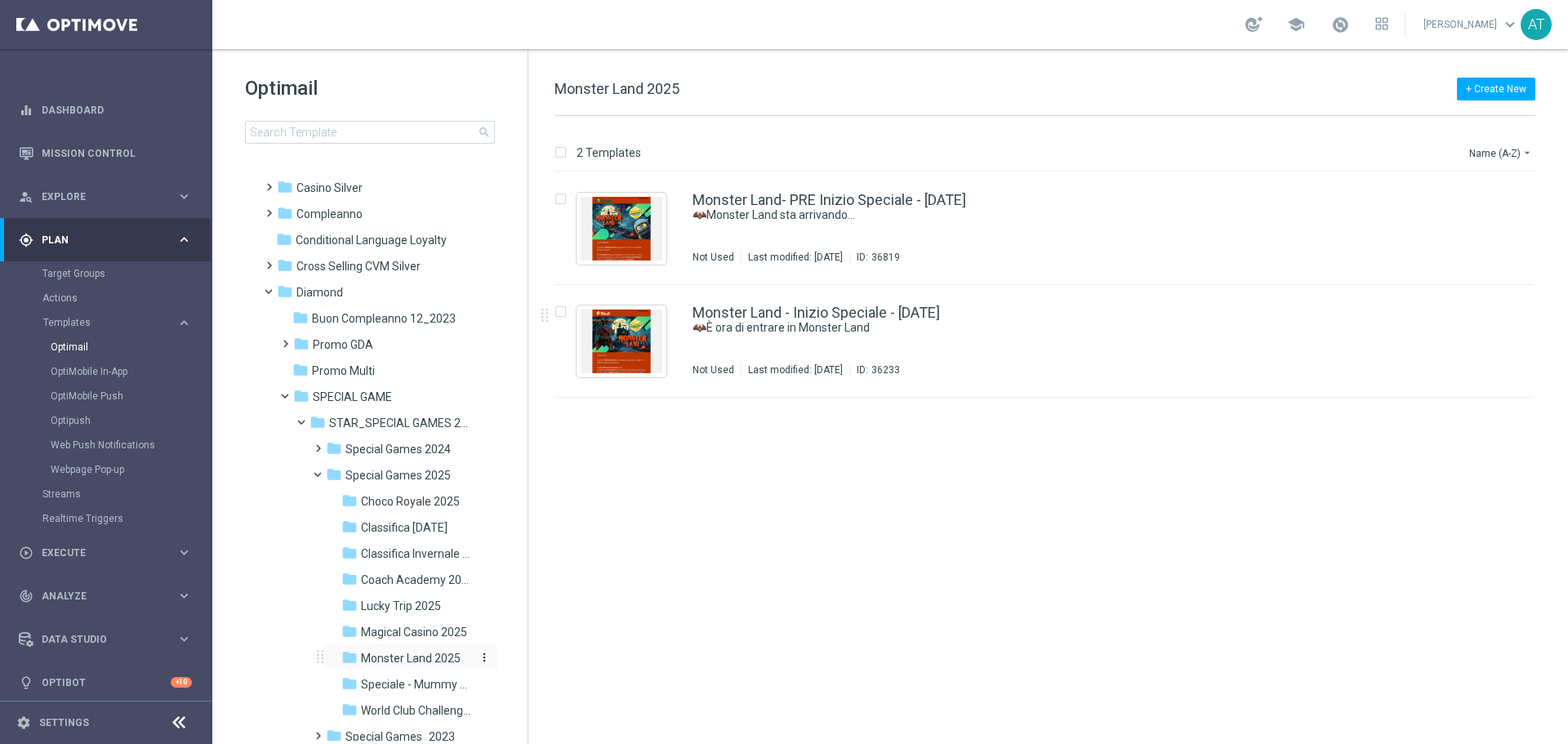
click at [440, 656] on span "Monster Land 2025" at bounding box center [410, 658] width 99 height 15
